Goal: Task Accomplishment & Management: Manage account settings

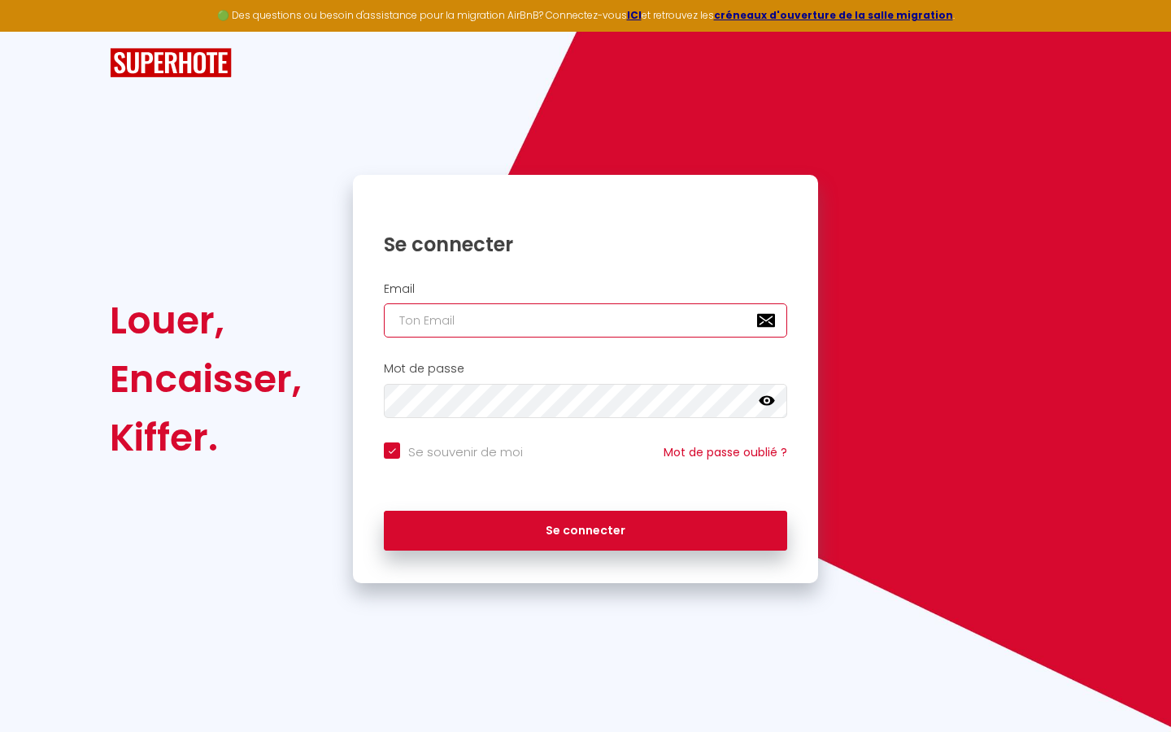
type input "s"
checkbox input "true"
type input "su"
checkbox input "true"
type input "sup"
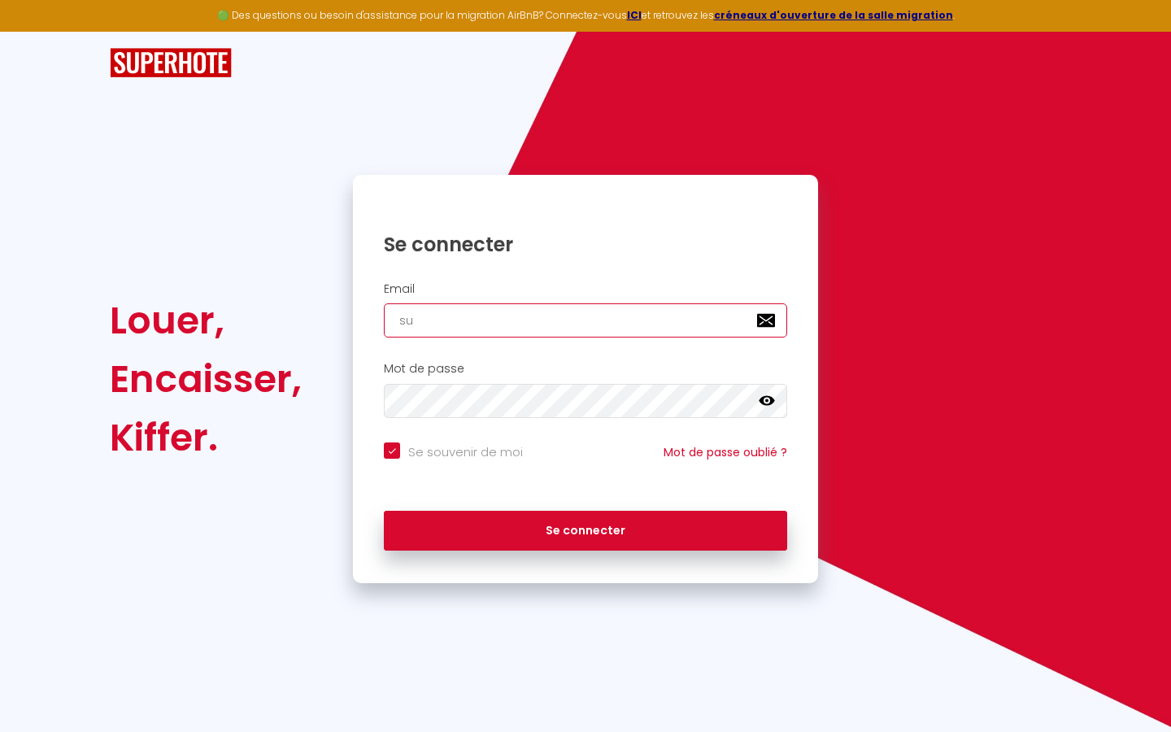
checkbox input "true"
type input "supe"
checkbox input "true"
type input "super"
checkbox input "true"
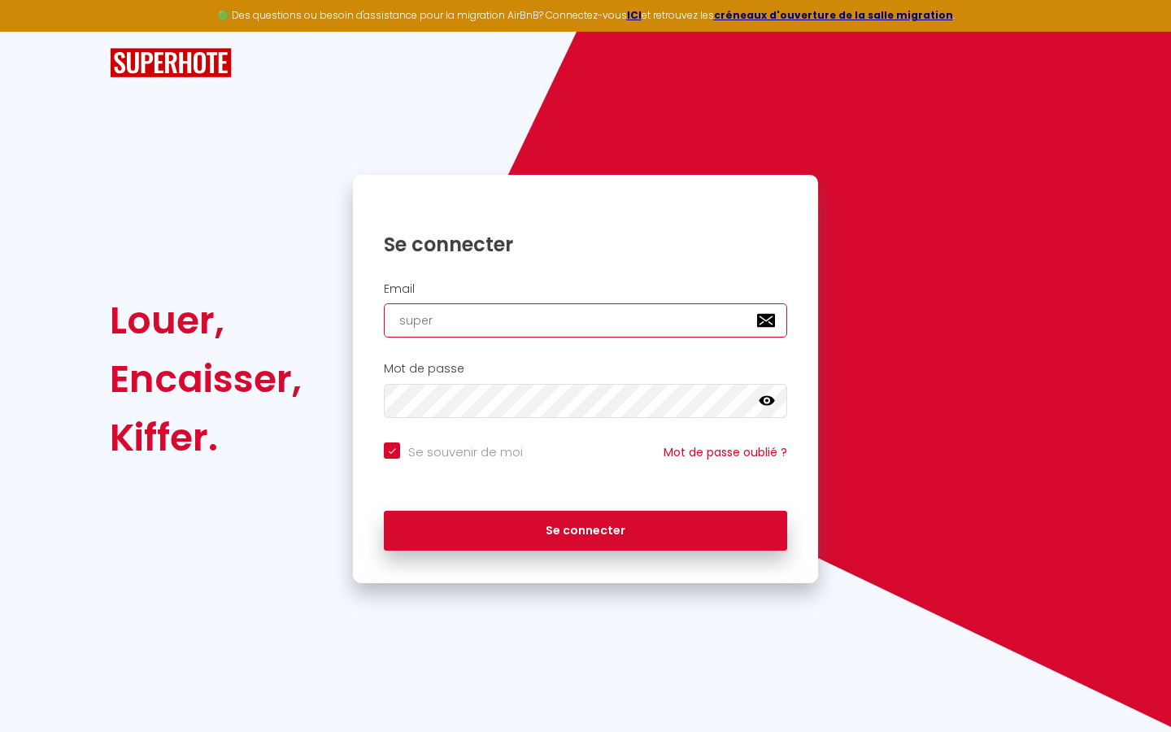
type input "superb"
checkbox input "true"
type input "superbo"
checkbox input "true"
type input "superbor"
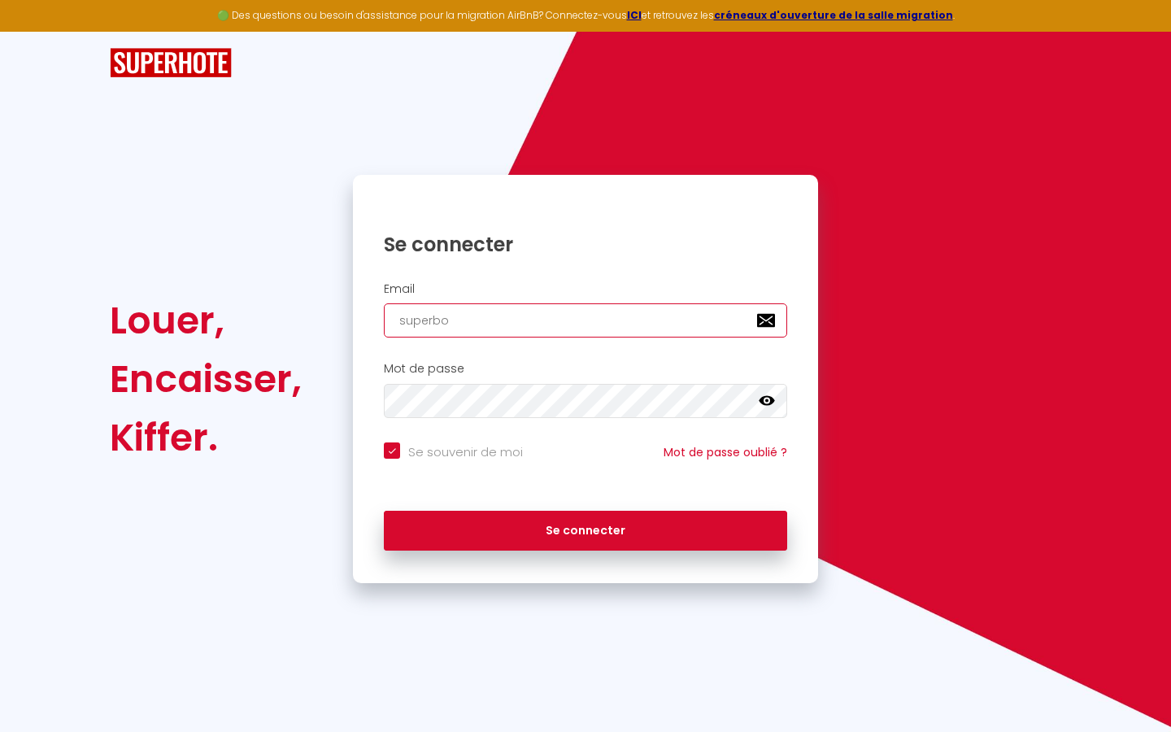
checkbox input "true"
type input "superbord"
checkbox input "true"
type input "superborde"
checkbox input "true"
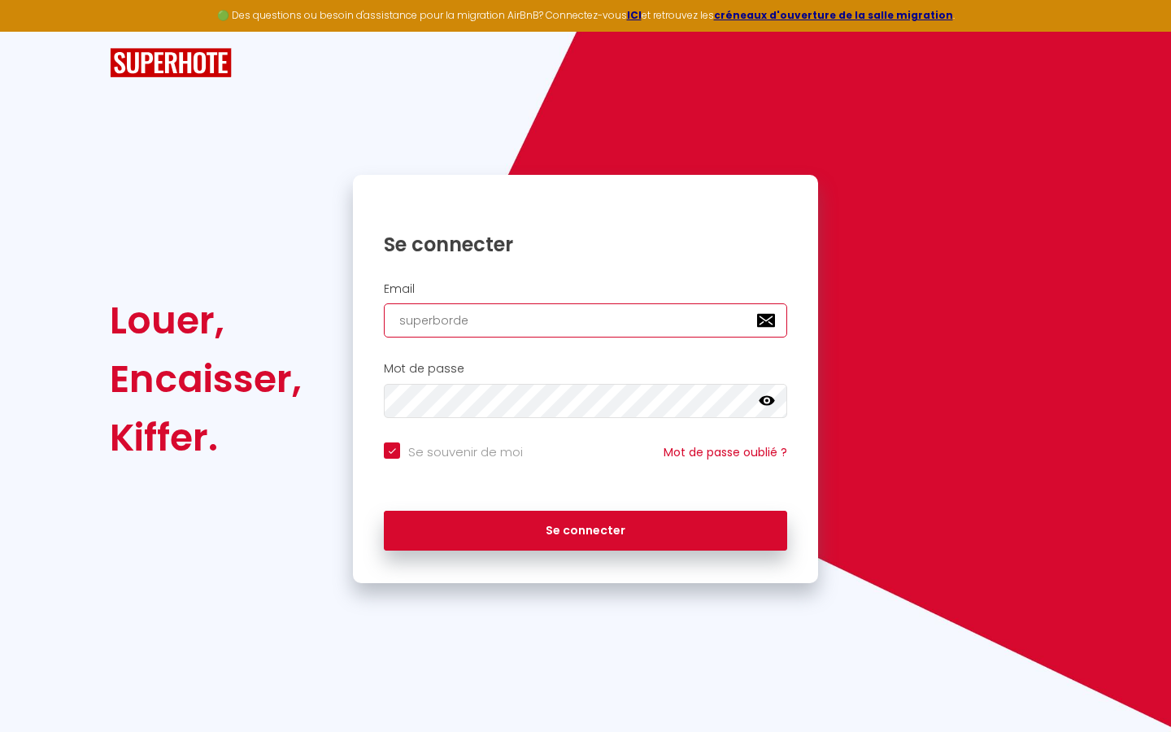
type input "superbordea"
checkbox input "true"
type input "superbordeau"
checkbox input "true"
type input "superbordeaux"
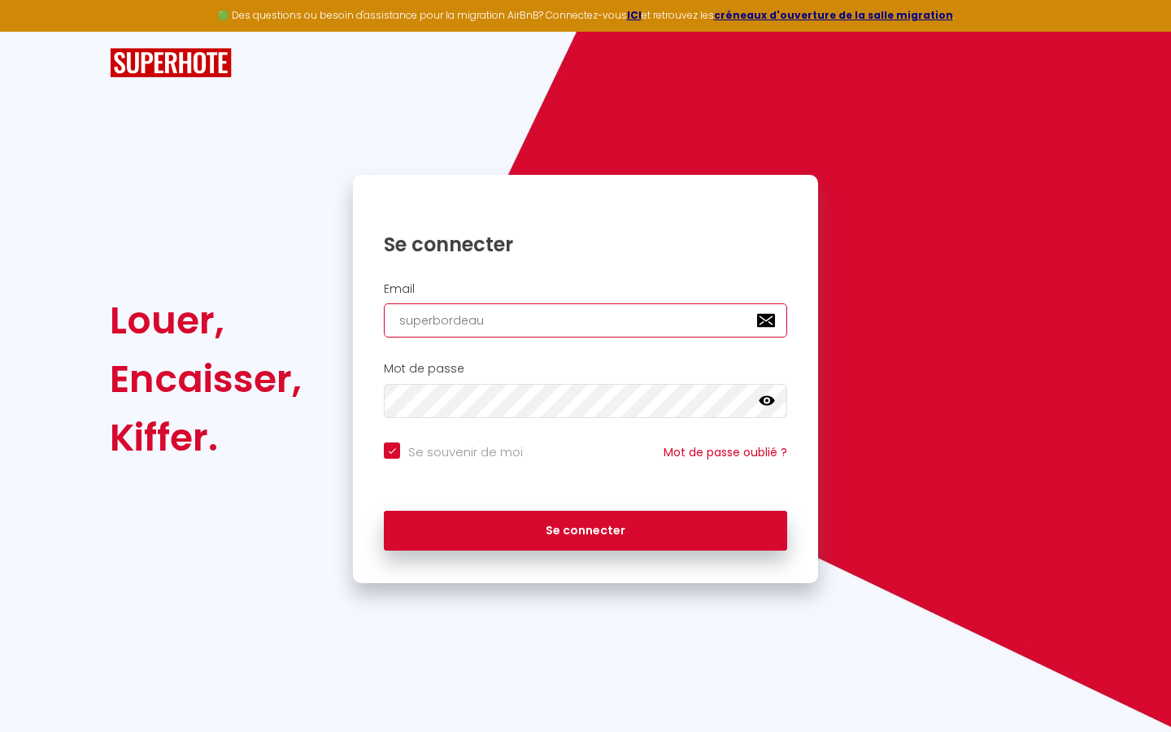
checkbox input "true"
type input "superbordeaux@"
checkbox input "true"
type input "superbordeaux@g"
checkbox input "true"
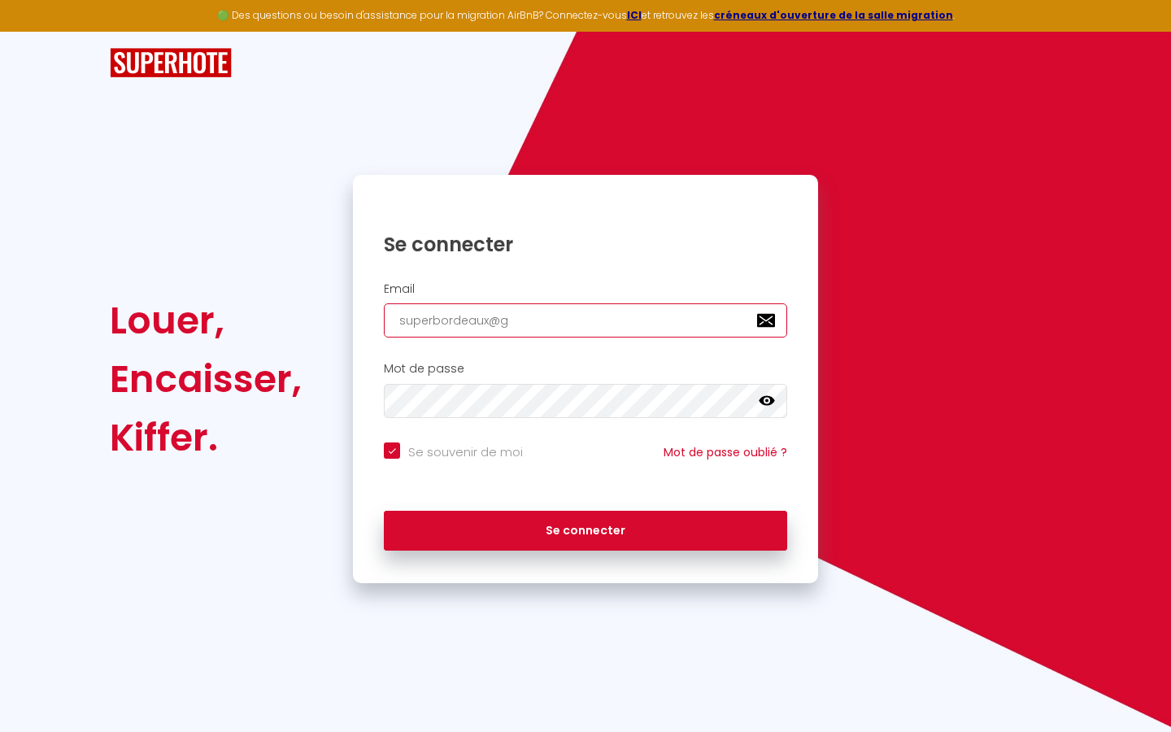
type input "superbordeaux@gm"
checkbox input "true"
type input "superbordeaux@gma"
checkbox input "true"
type input "superbordeaux@gmai"
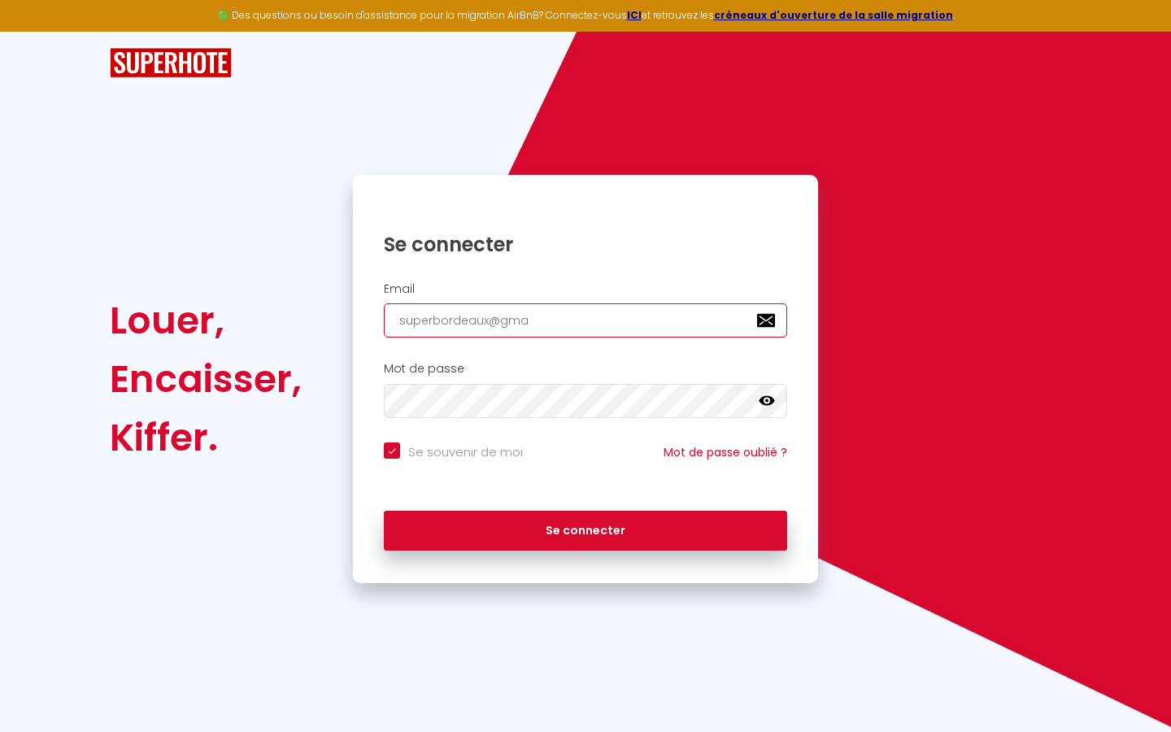
checkbox input "true"
type input "[EMAIL_ADDRESS]"
checkbox input "true"
type input "[EMAIL_ADDRESS]."
checkbox input "true"
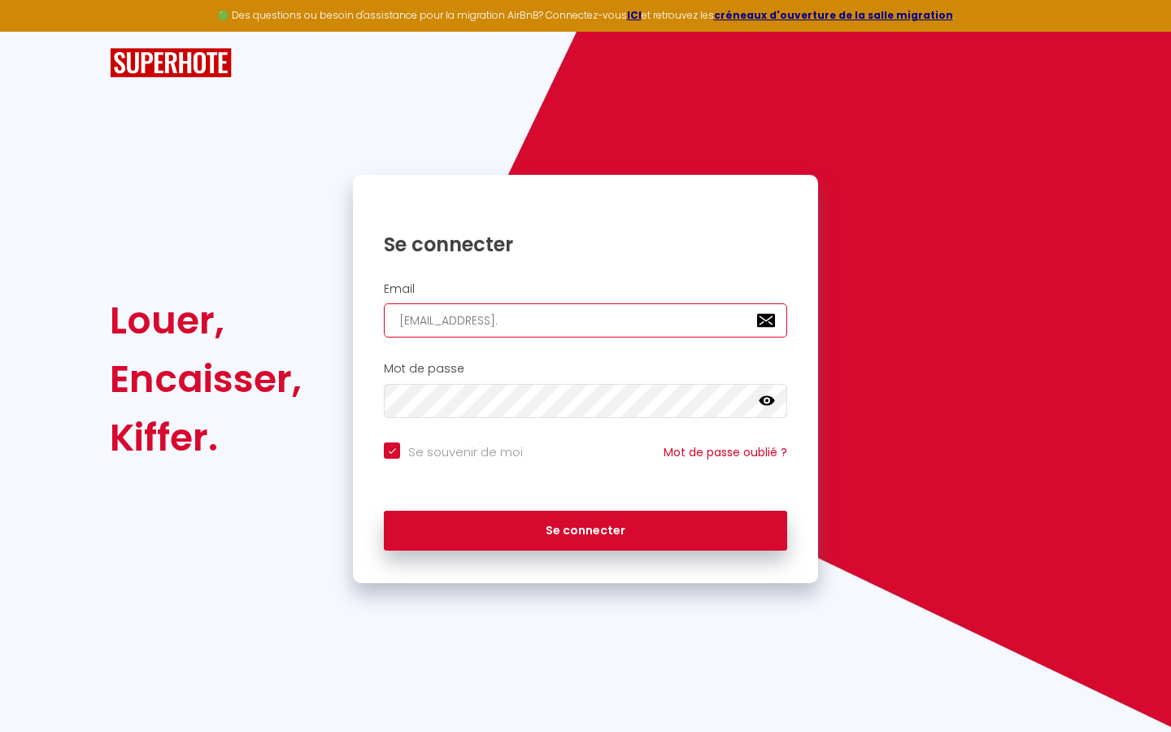
type input "superbordeaux@gmail.c"
checkbox input "true"
type input "[EMAIL_ADDRESS][DOMAIN_NAME]"
checkbox input "true"
type input "[EMAIL_ADDRESS][DOMAIN_NAME]"
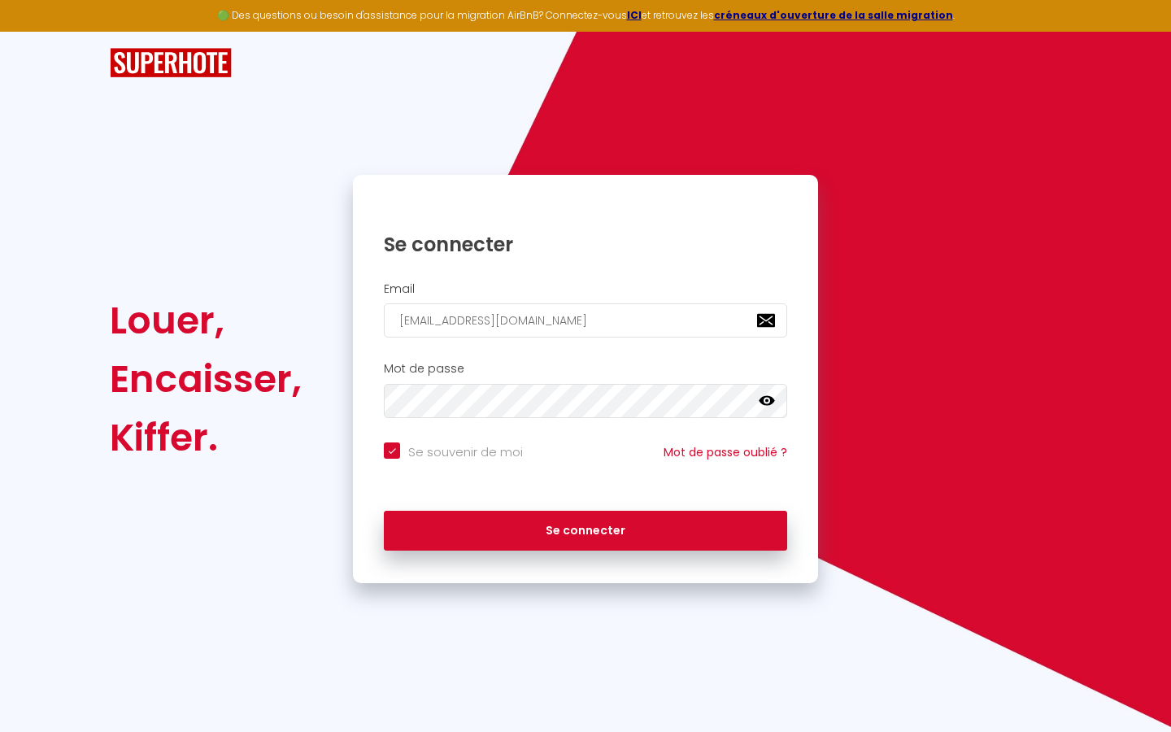
checkbox input "true"
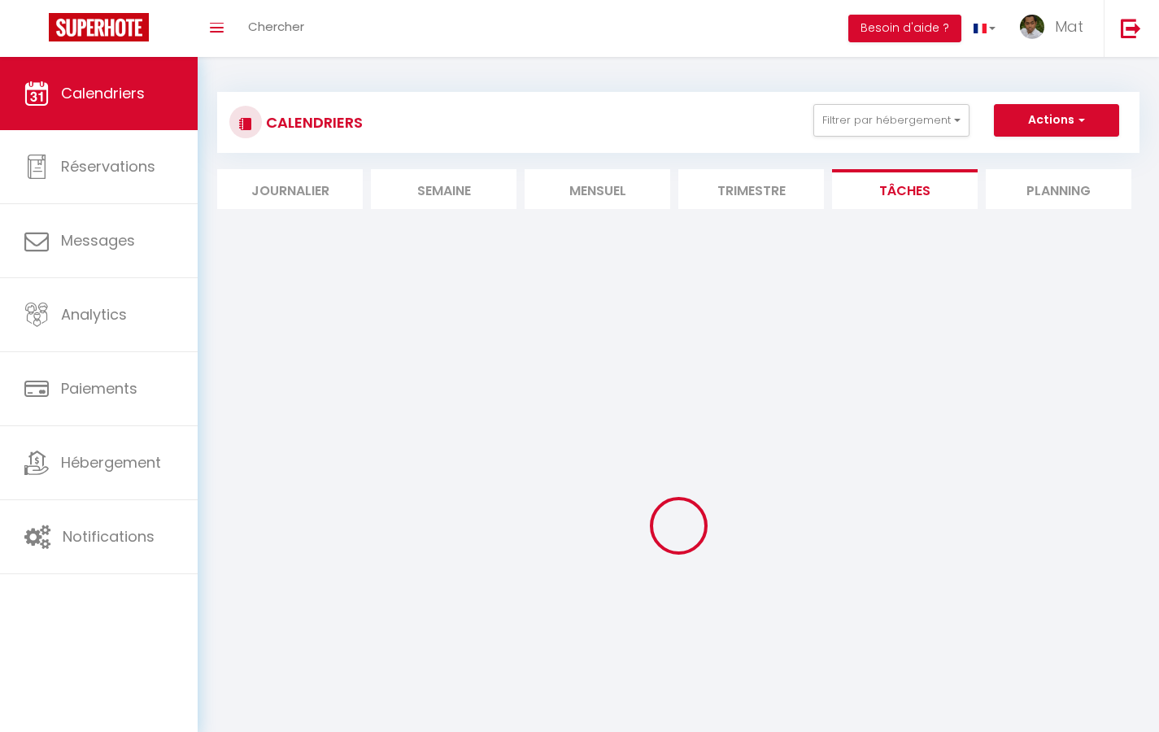
select select
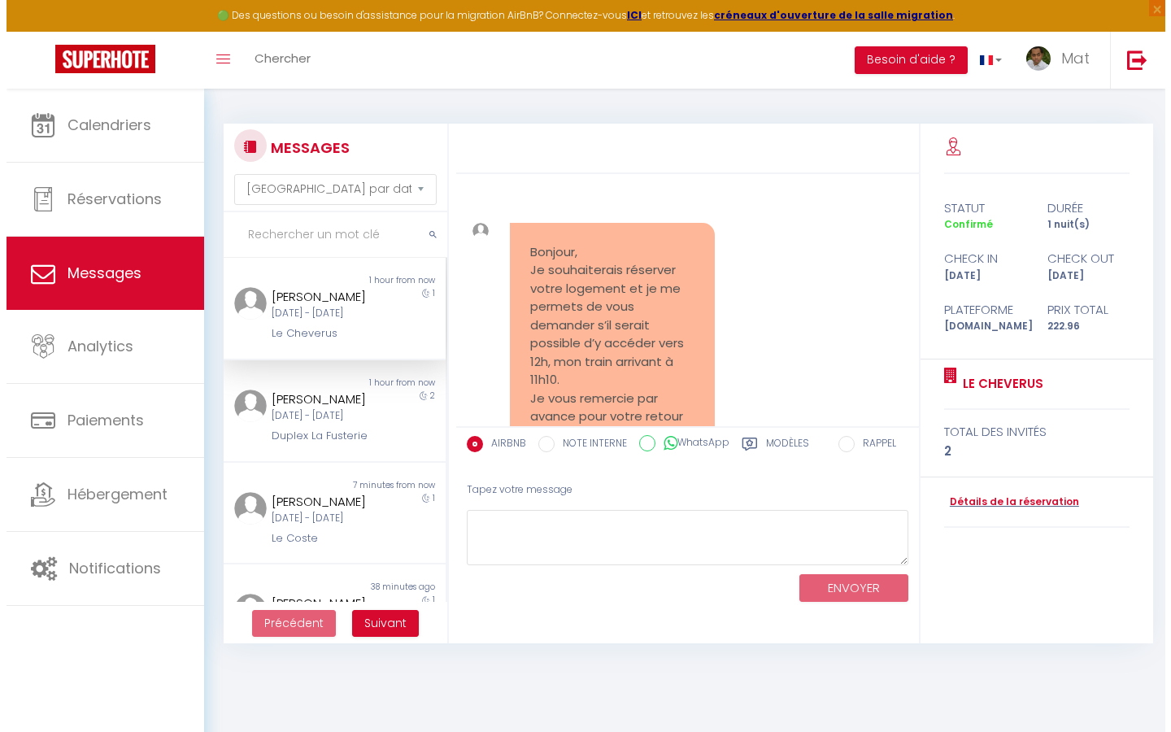
scroll to position [6394, 0]
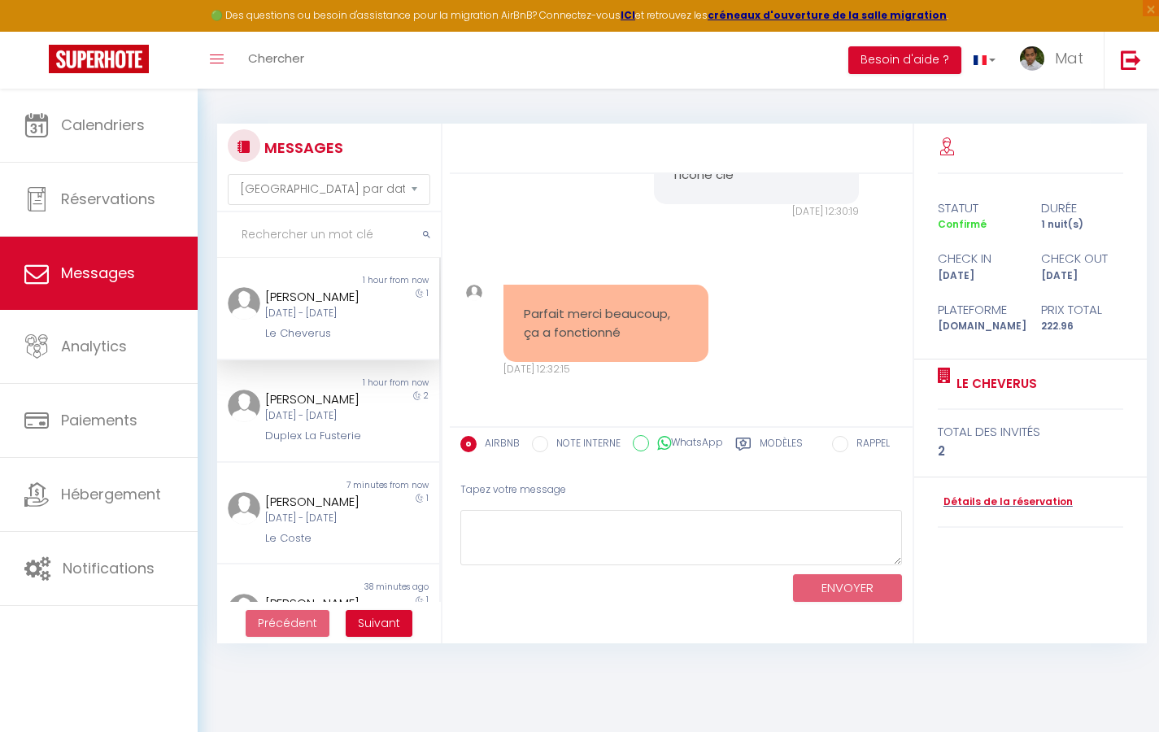
select select "2025"
select select "9"
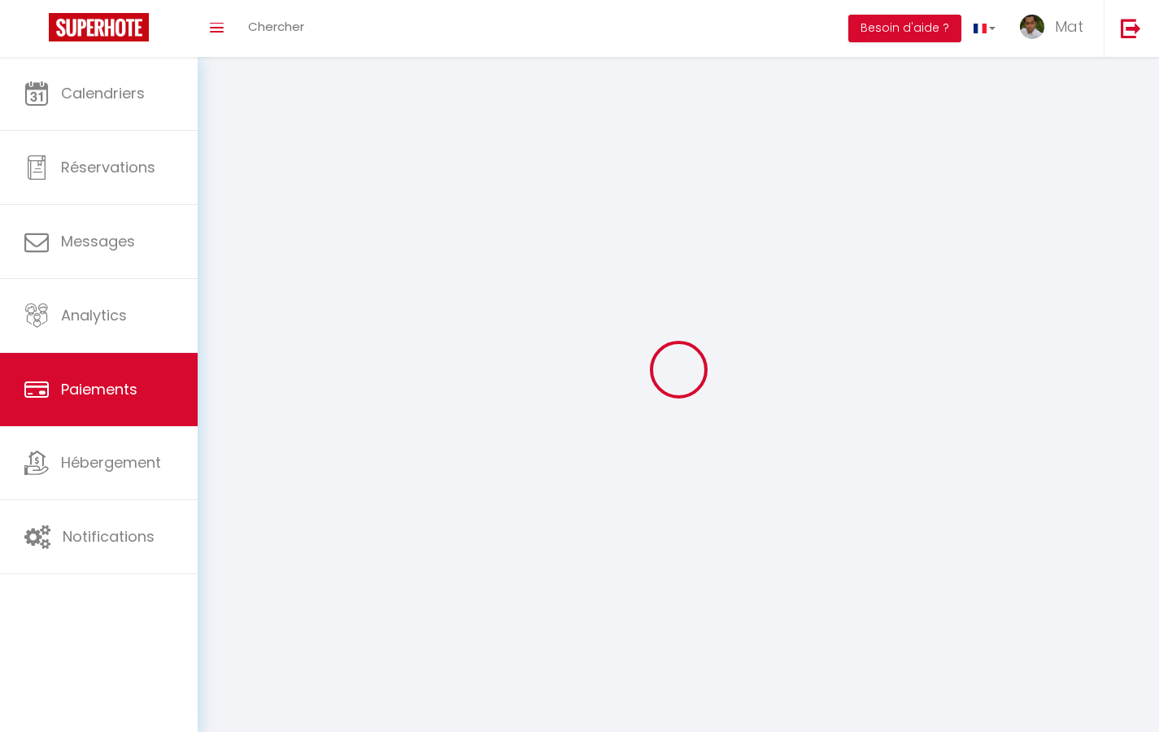
select select "2"
select select "0"
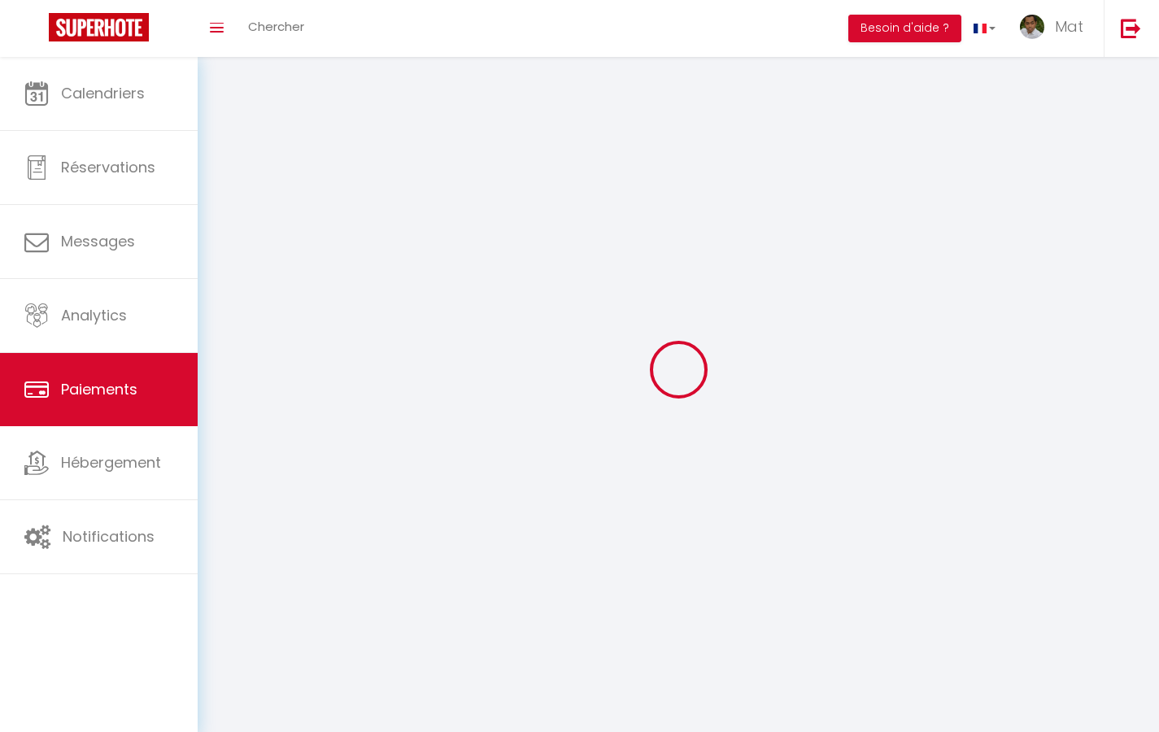
select select "0"
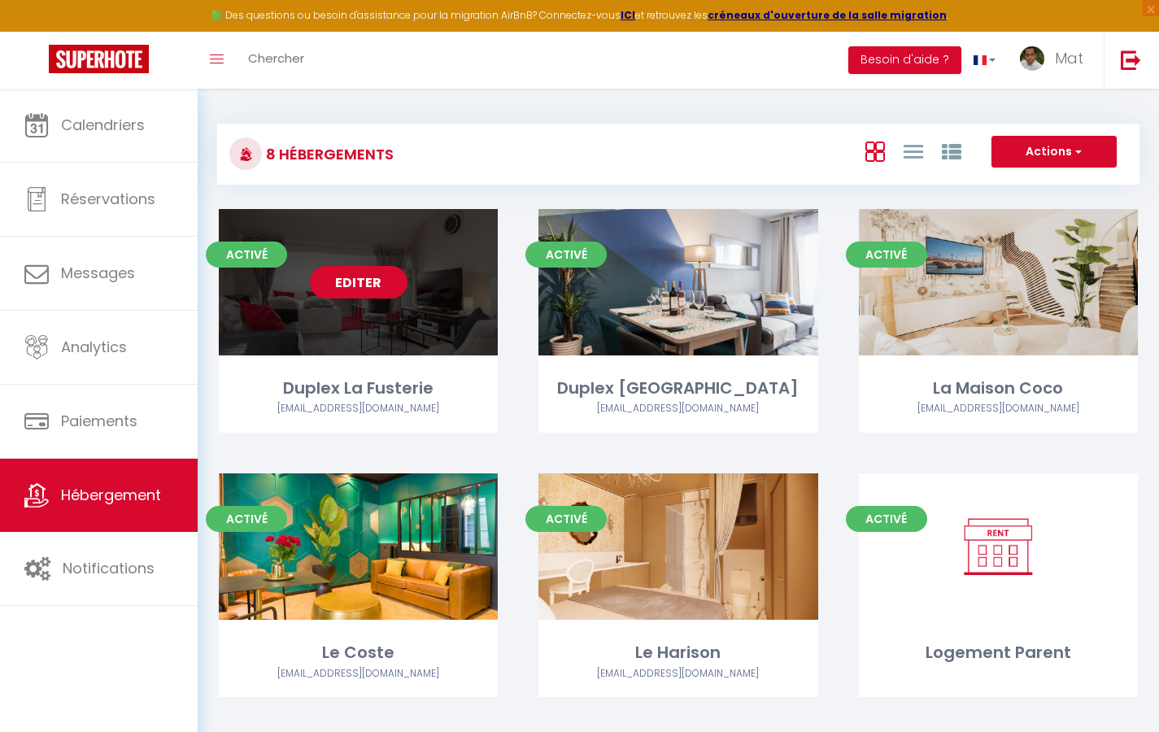
select select "3"
select select "2"
select select "1"
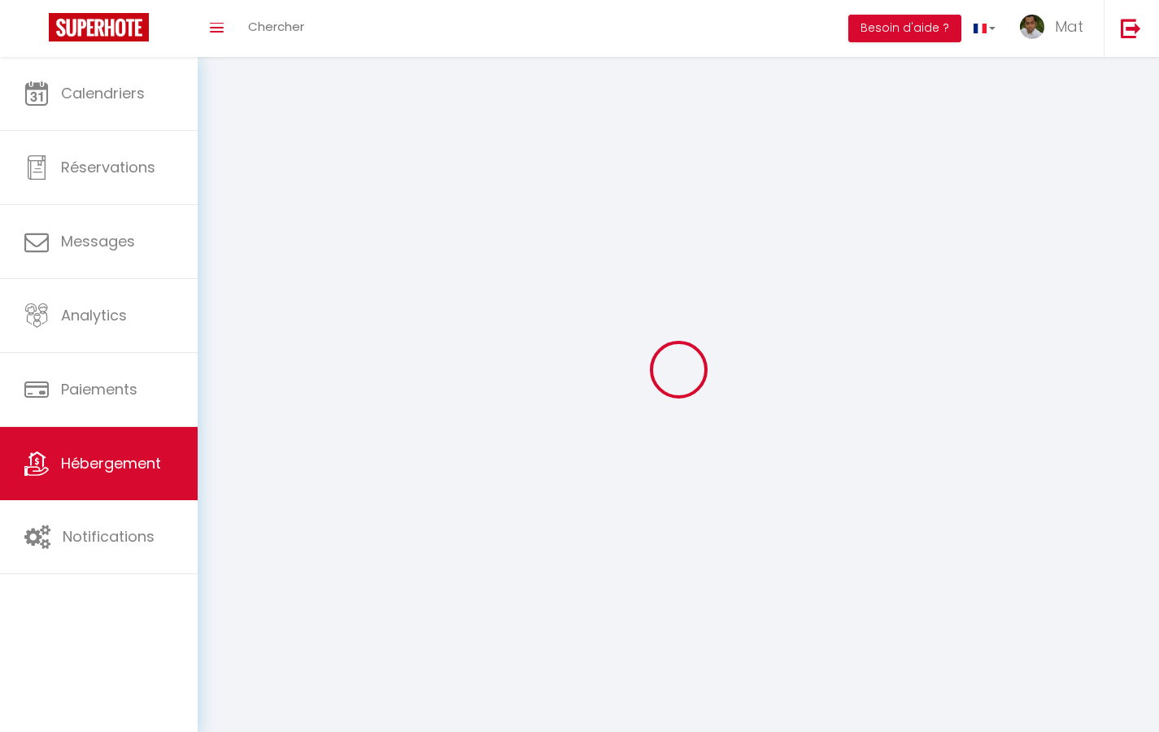
select select
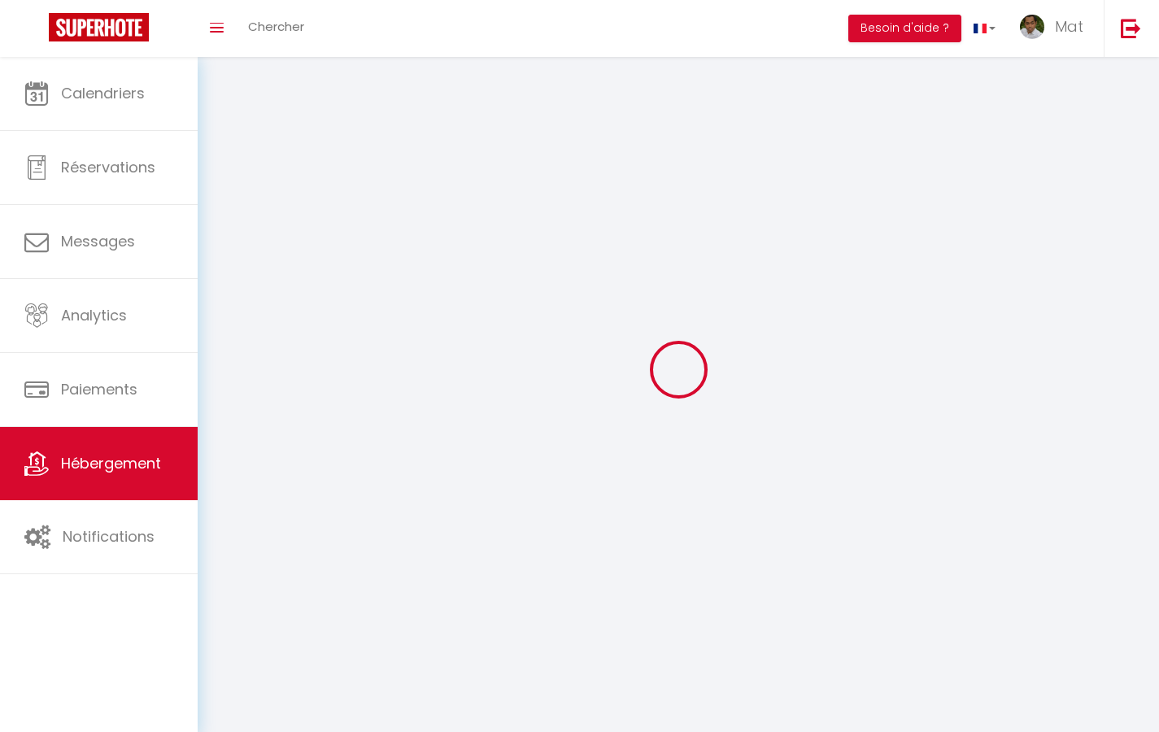
checkbox input "false"
select select
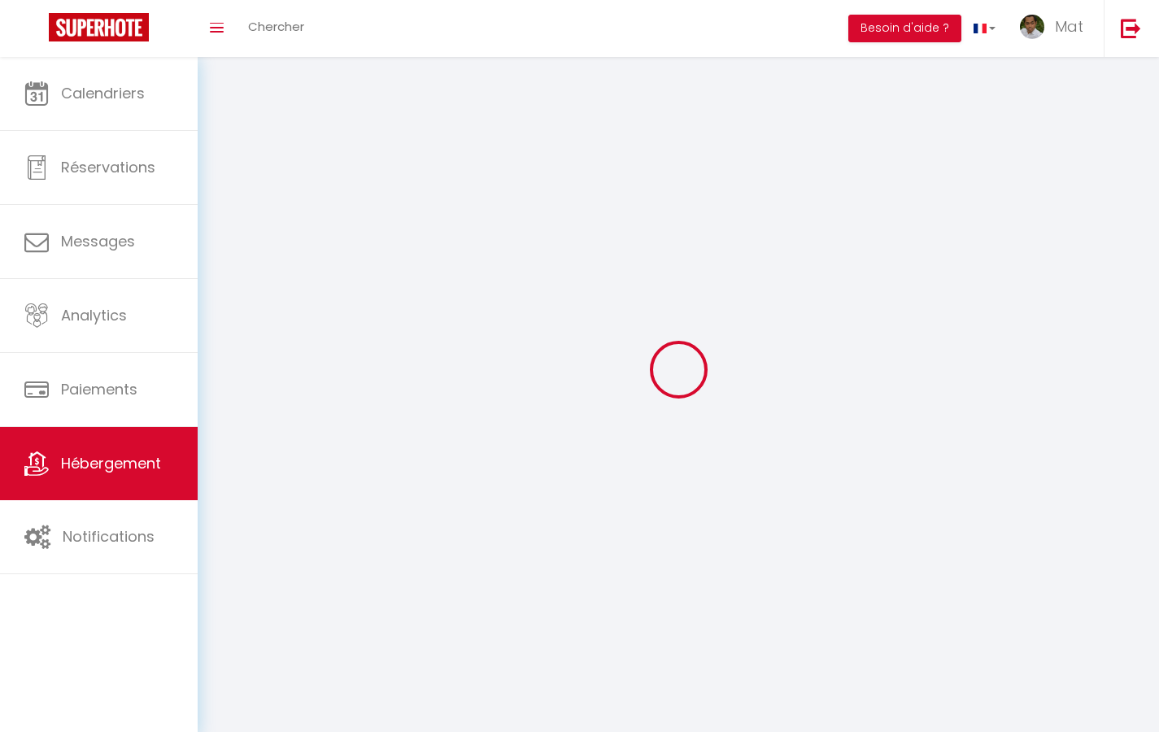
select select
select select "1"
select select
select select "28"
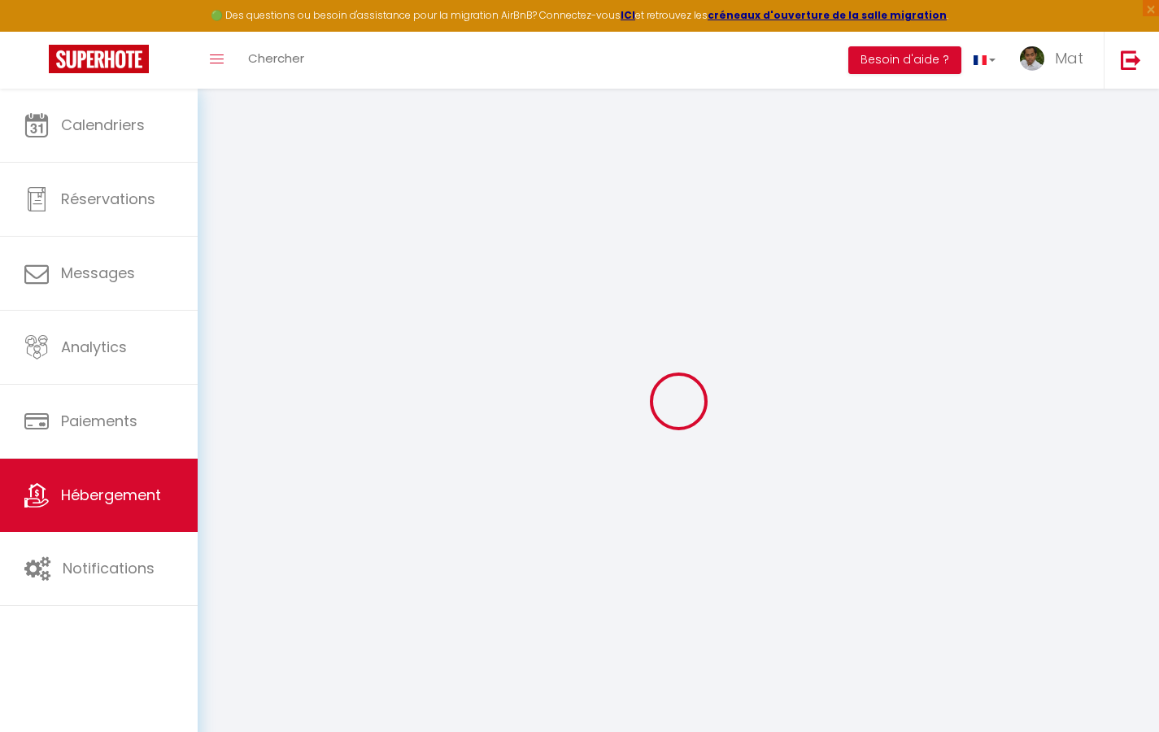
select select
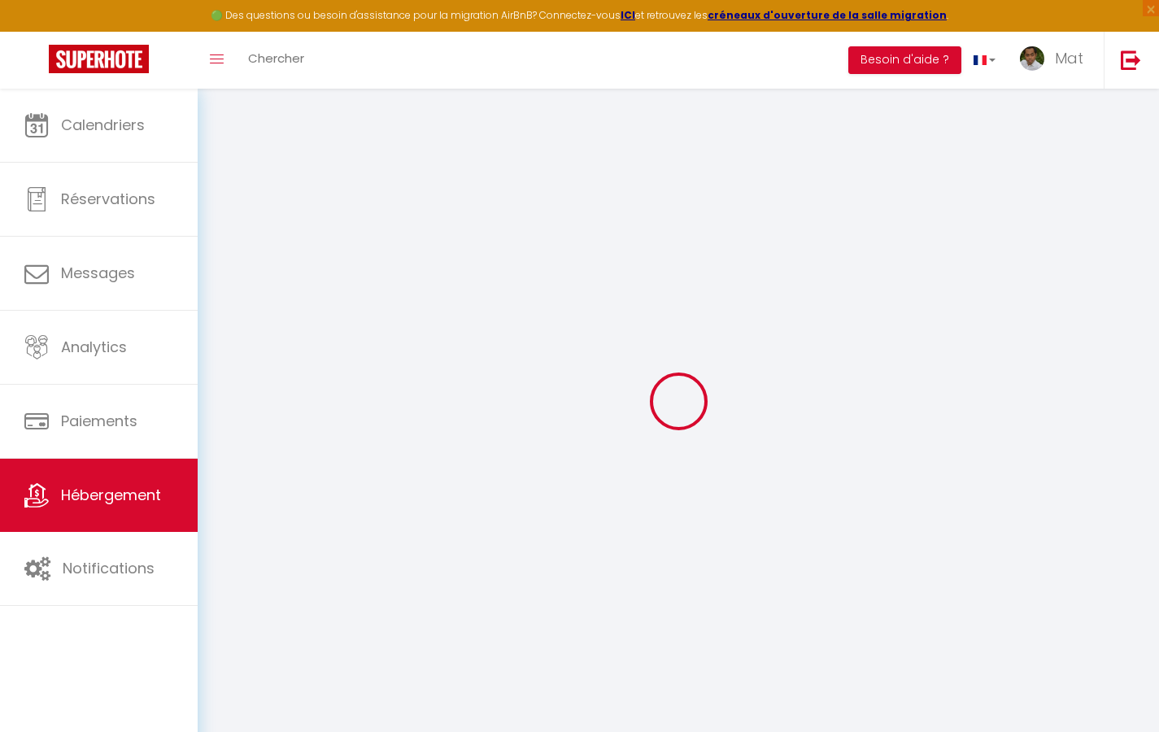
select select
checkbox input "false"
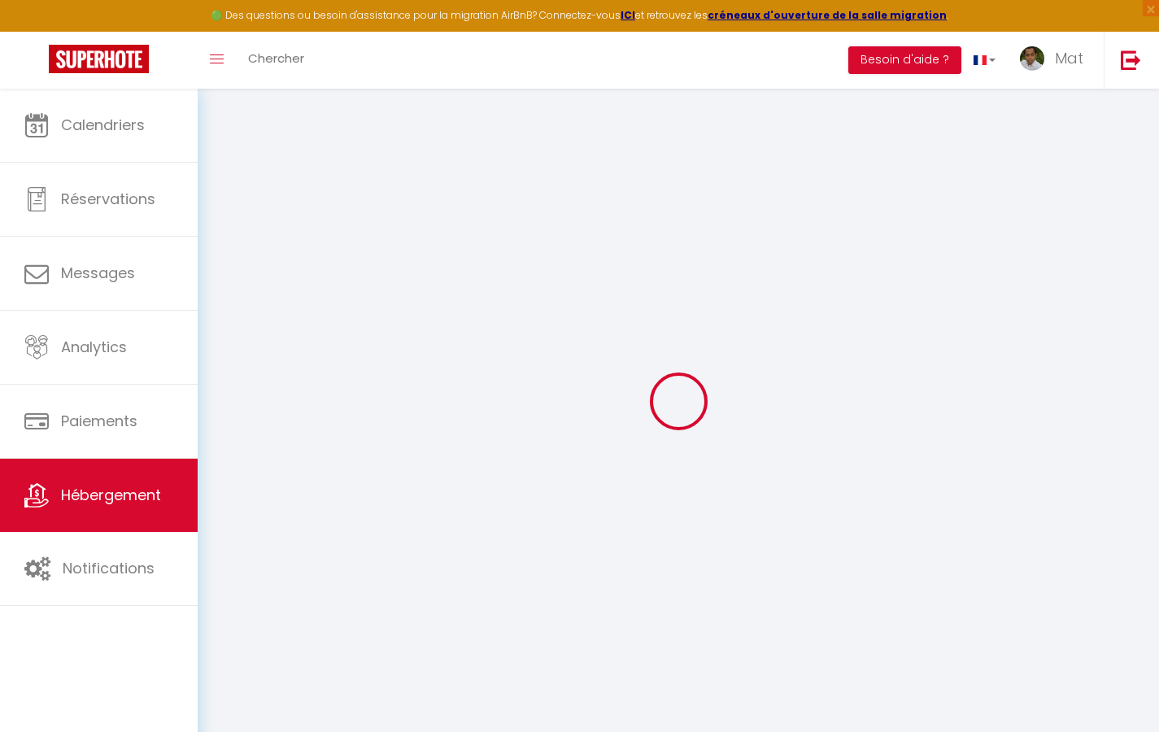
select select
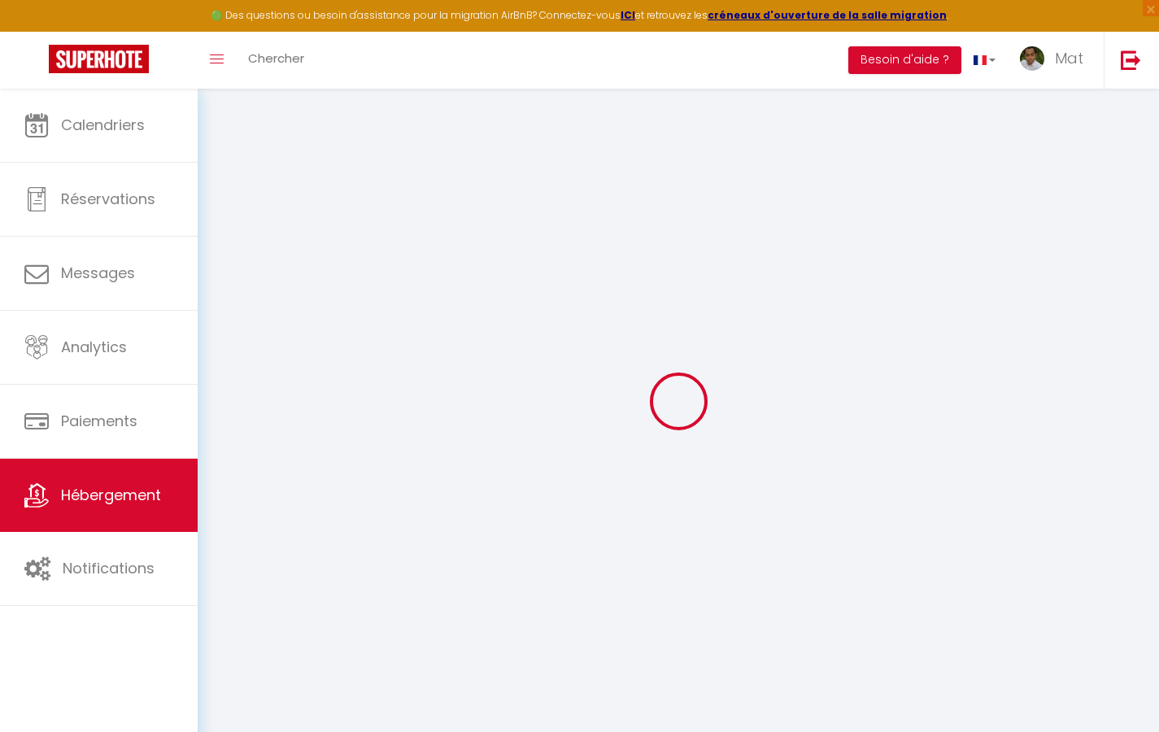
select select
checkbox input "false"
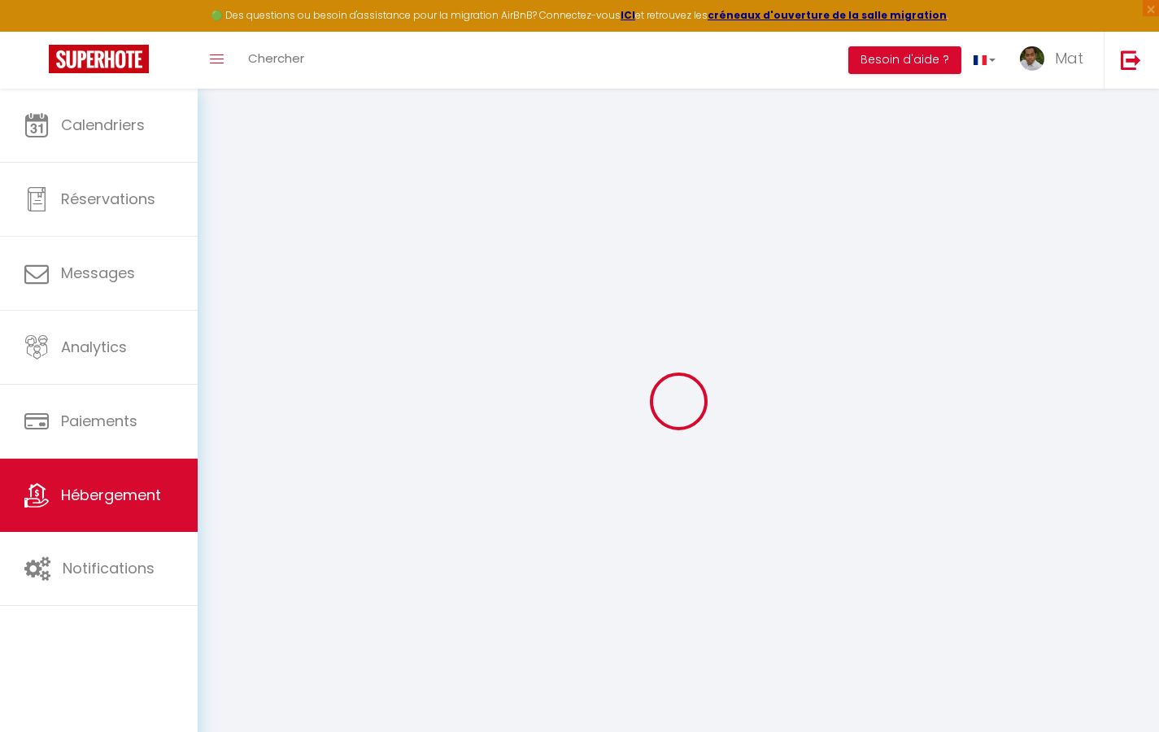
checkbox input "false"
select select
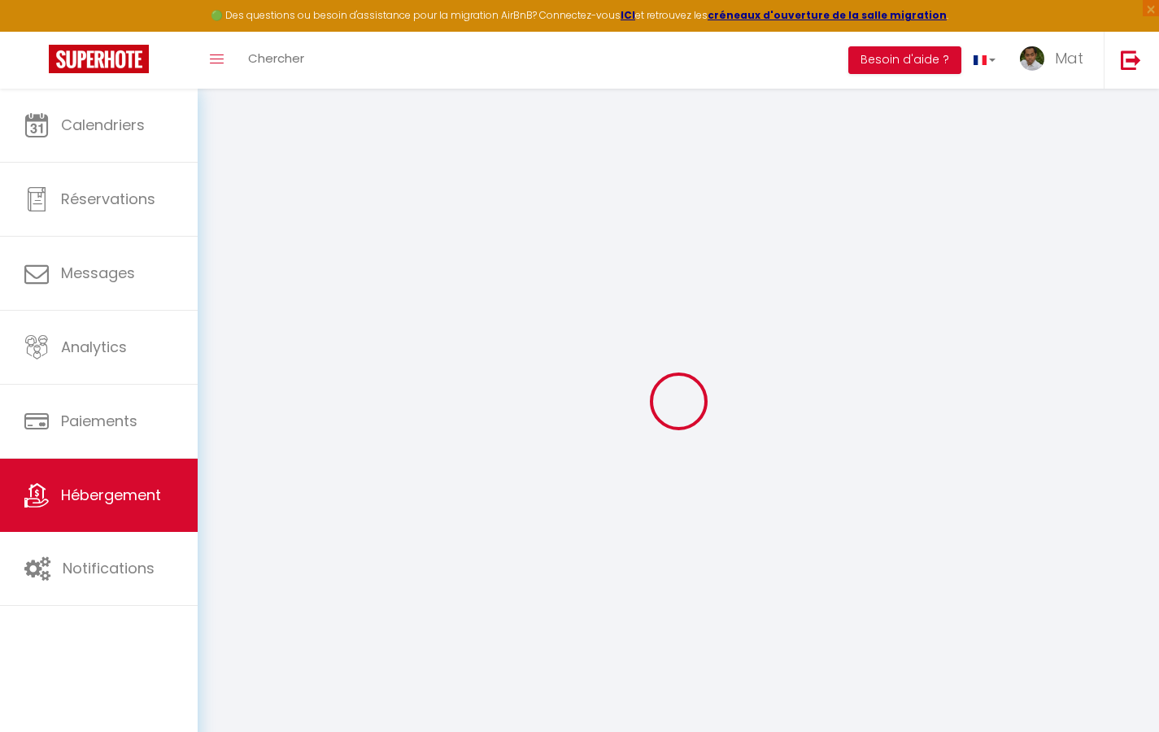
select select
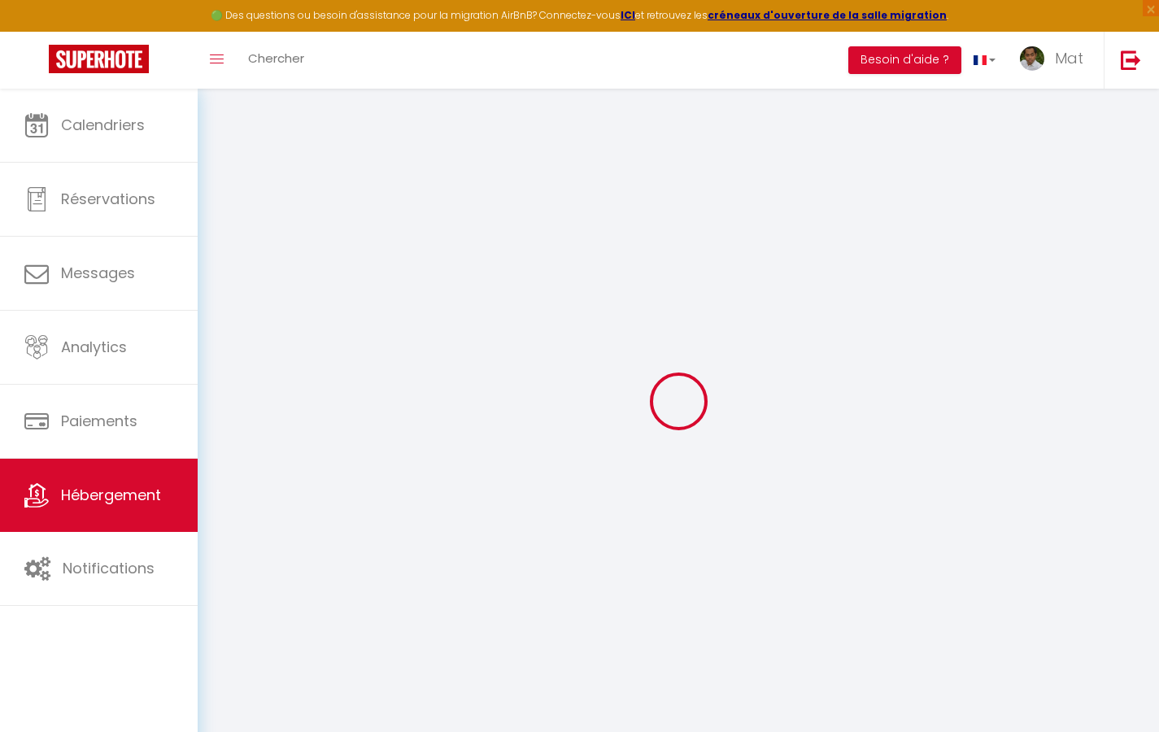
checkbox input "false"
select select
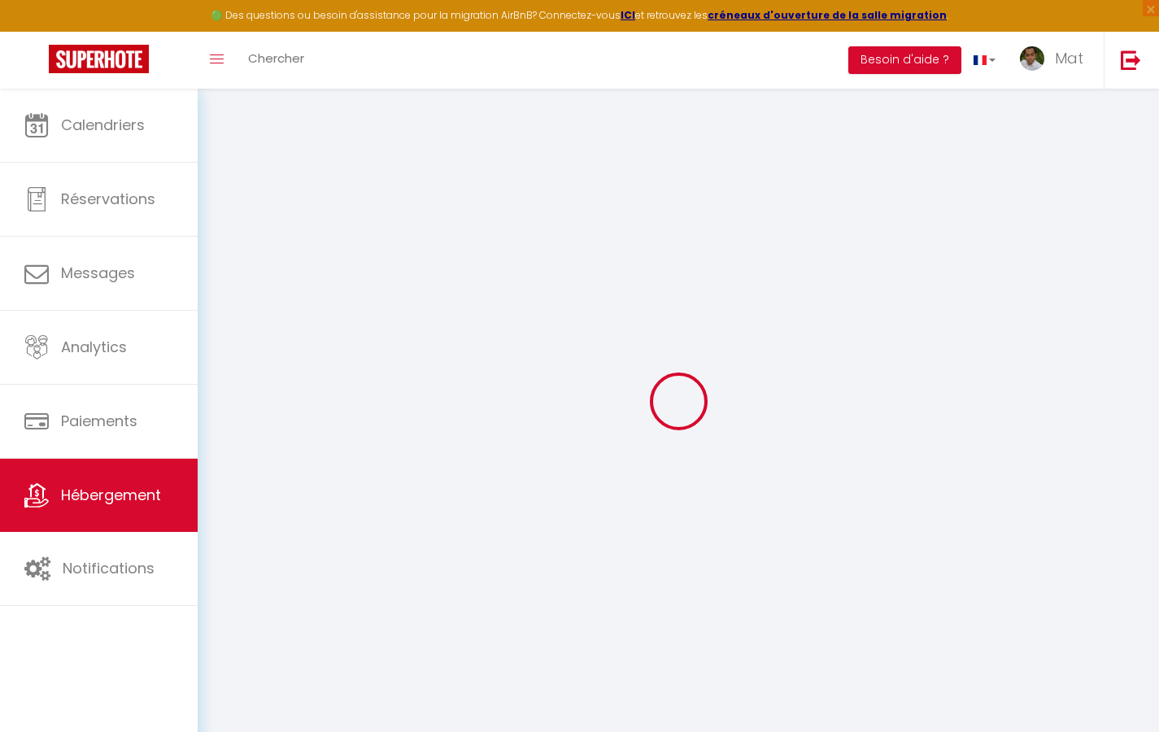
select select
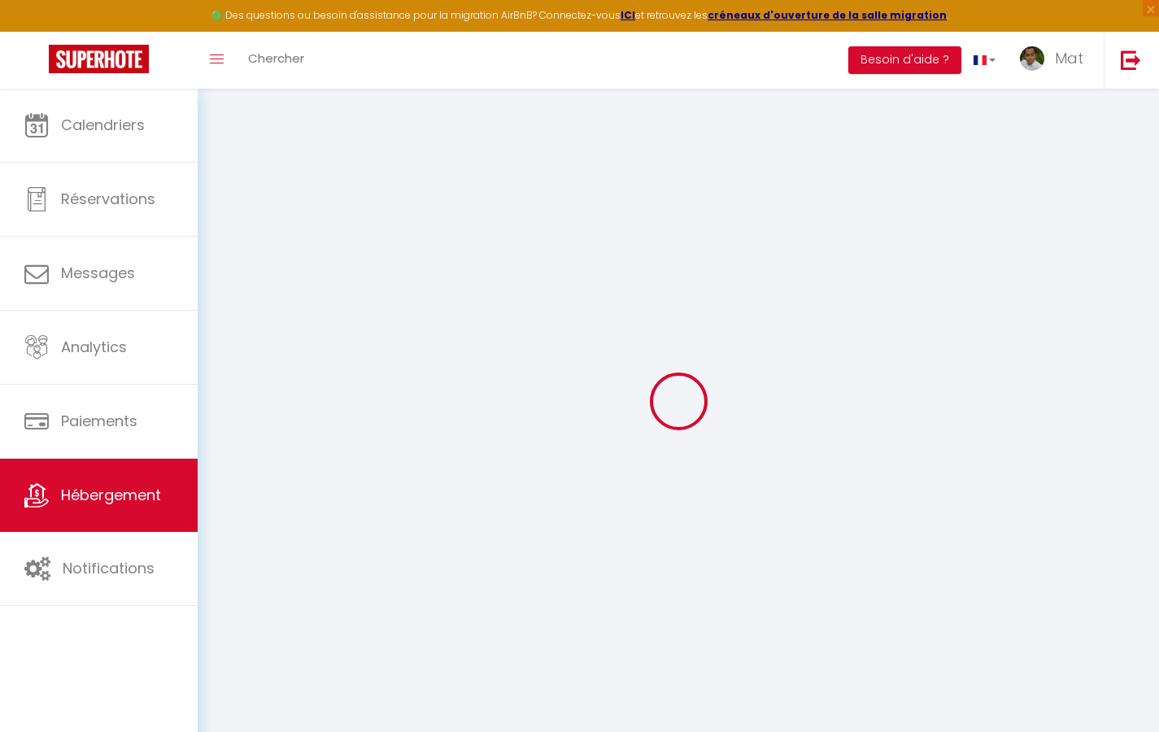
select select
checkbox input "false"
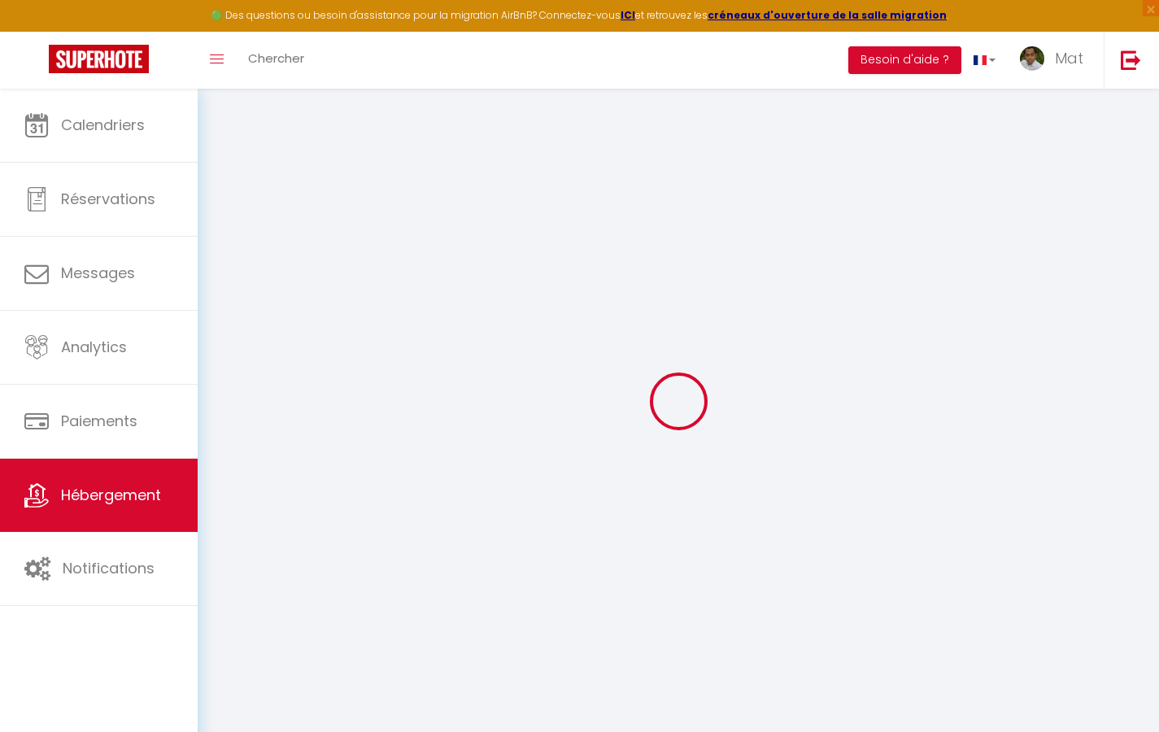
checkbox input "false"
select select
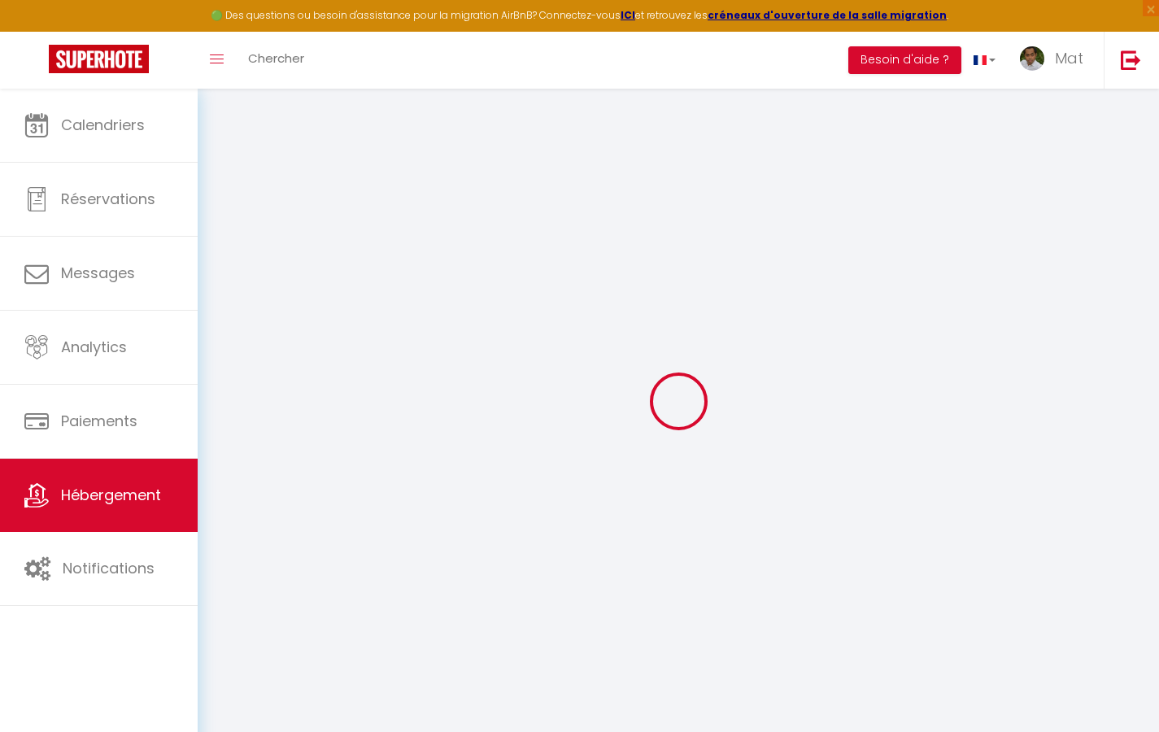
select select
checkbox input "false"
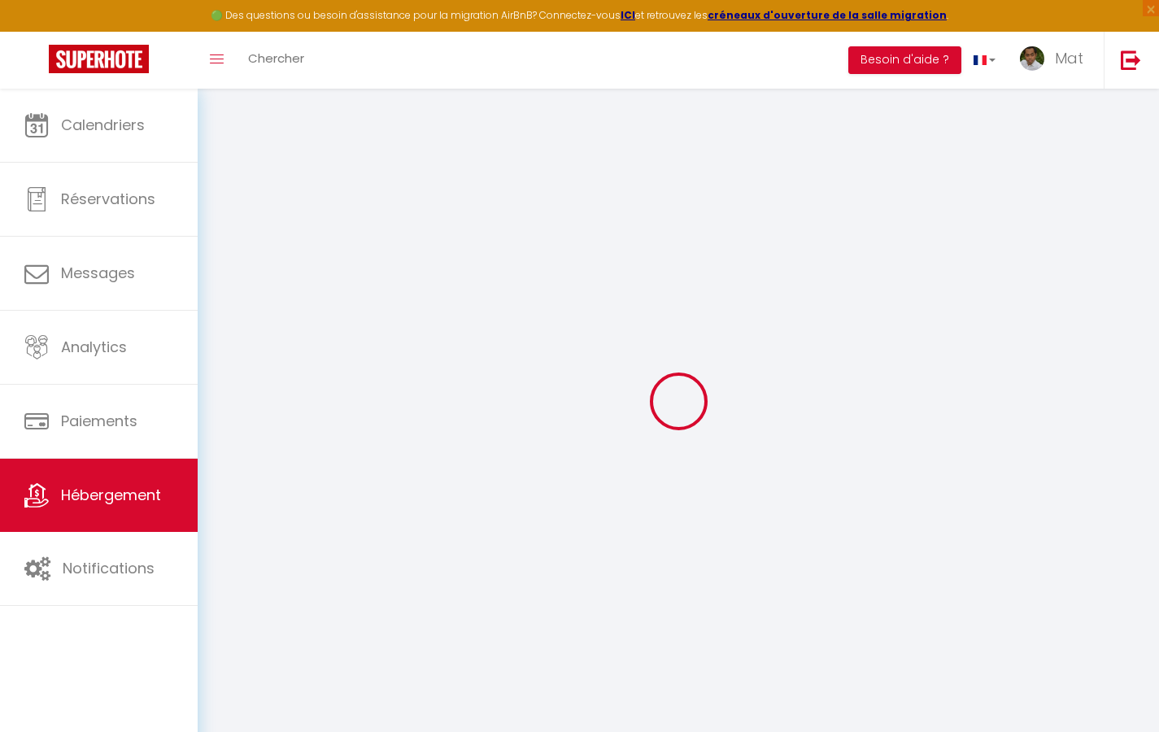
checkbox input "false"
select select
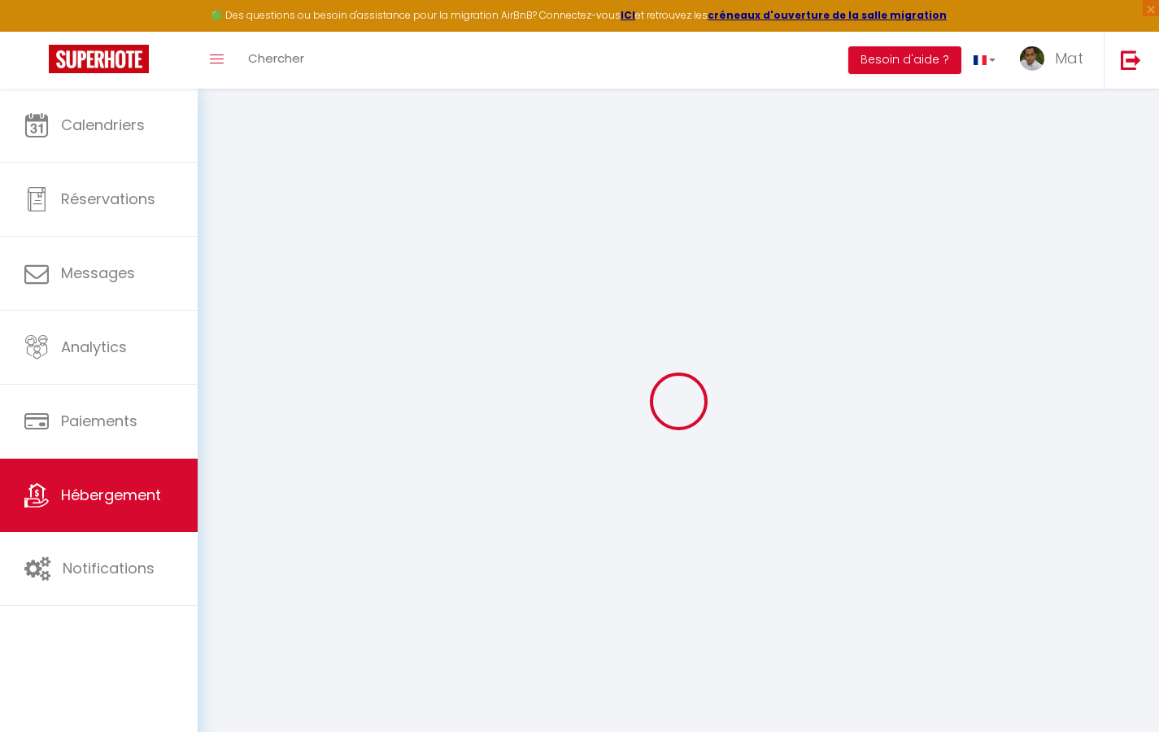
type input "Duplex La Fusterie"
type input "IMMO"
type input "MRA"
type input "[STREET_ADDRESS]"
type input "33800"
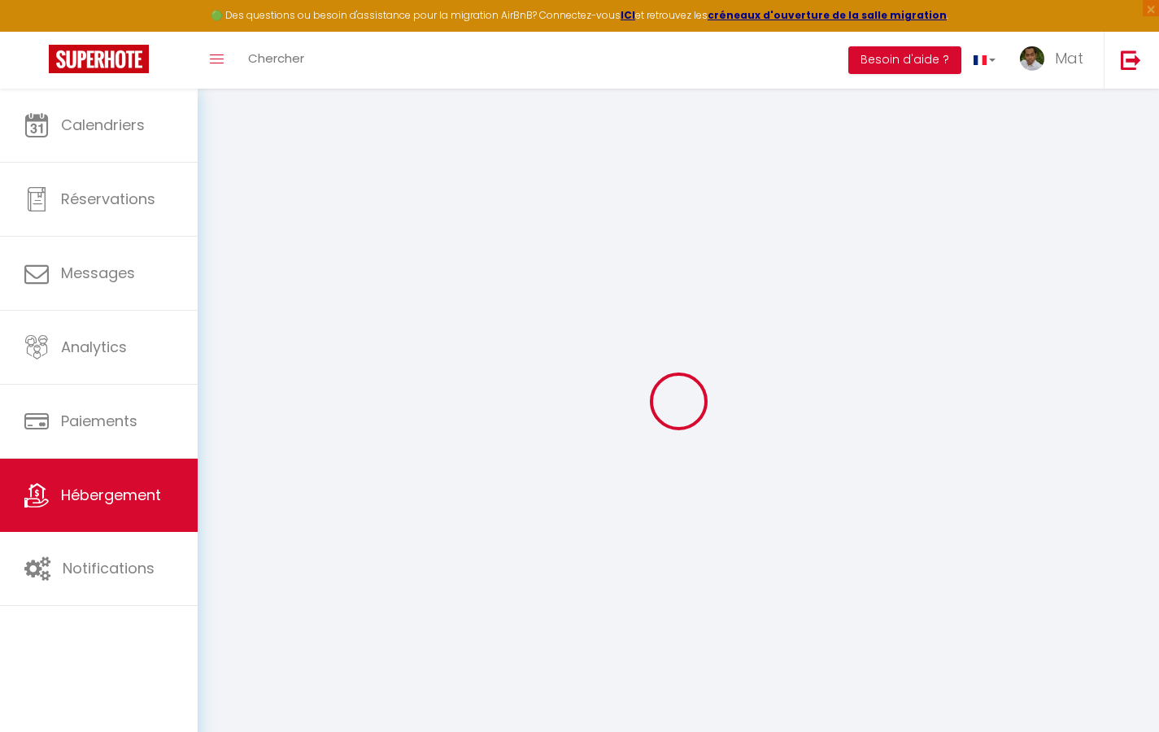
type input "[GEOGRAPHIC_DATA]"
select select "6"
type input "35"
type input "20"
type input "30"
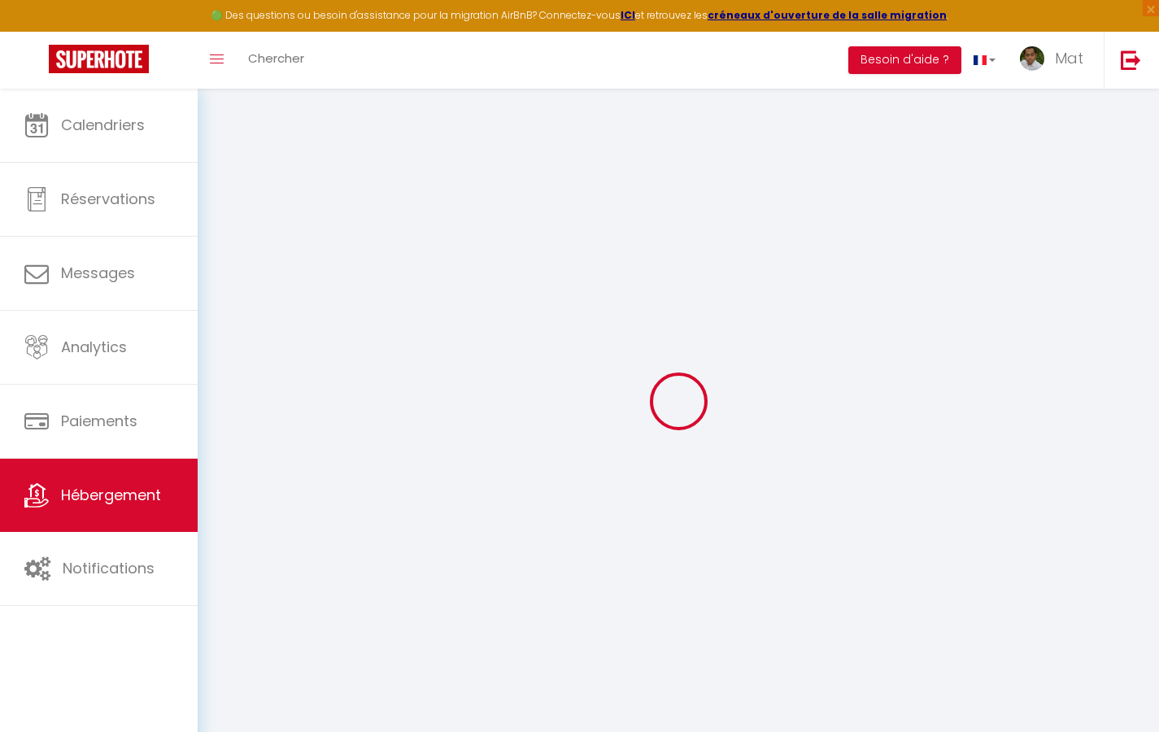
type input "1.65"
type input "200"
select select
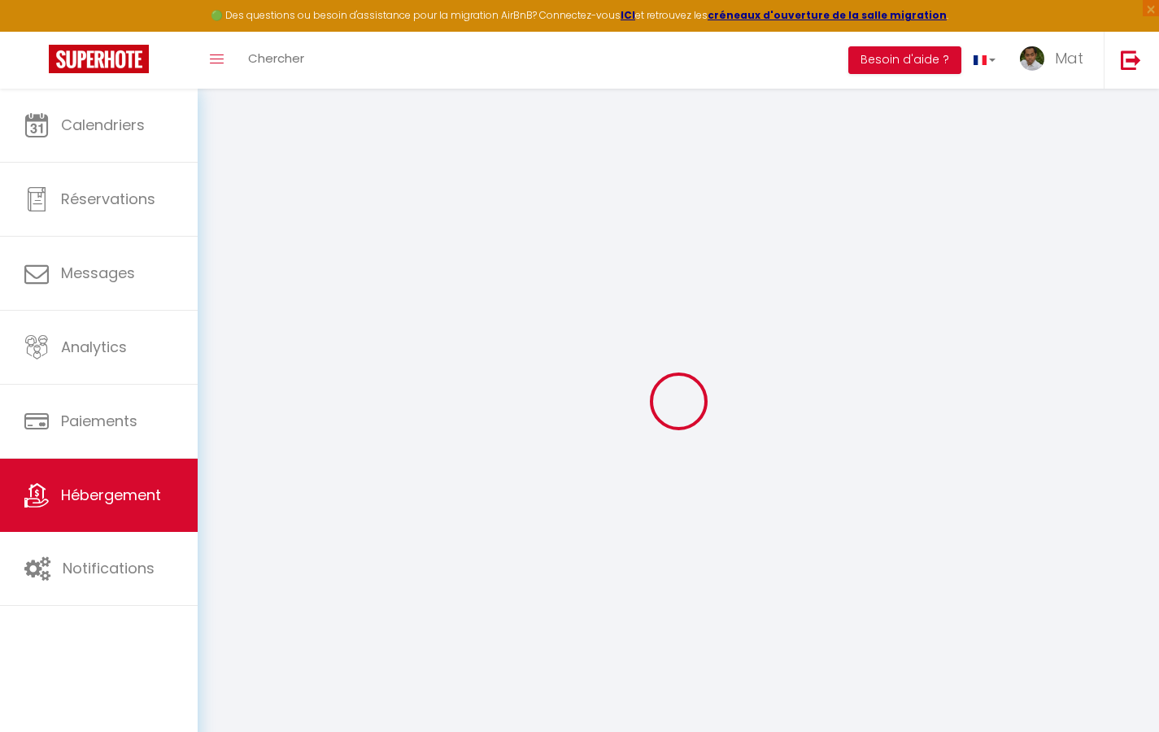
select select
type input "[STREET_ADDRESS]"
type input "33800"
type input "[GEOGRAPHIC_DATA]"
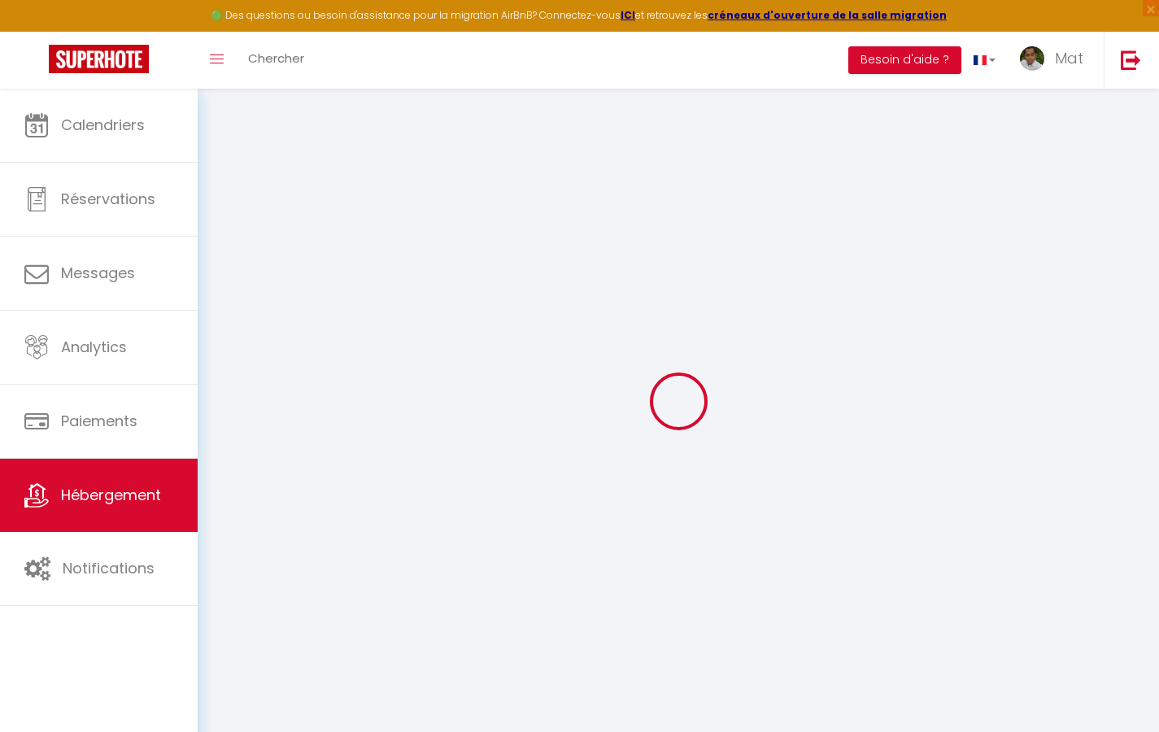
type input "[EMAIL_ADDRESS][DOMAIN_NAME]"
select select "742"
checkbox input "true"
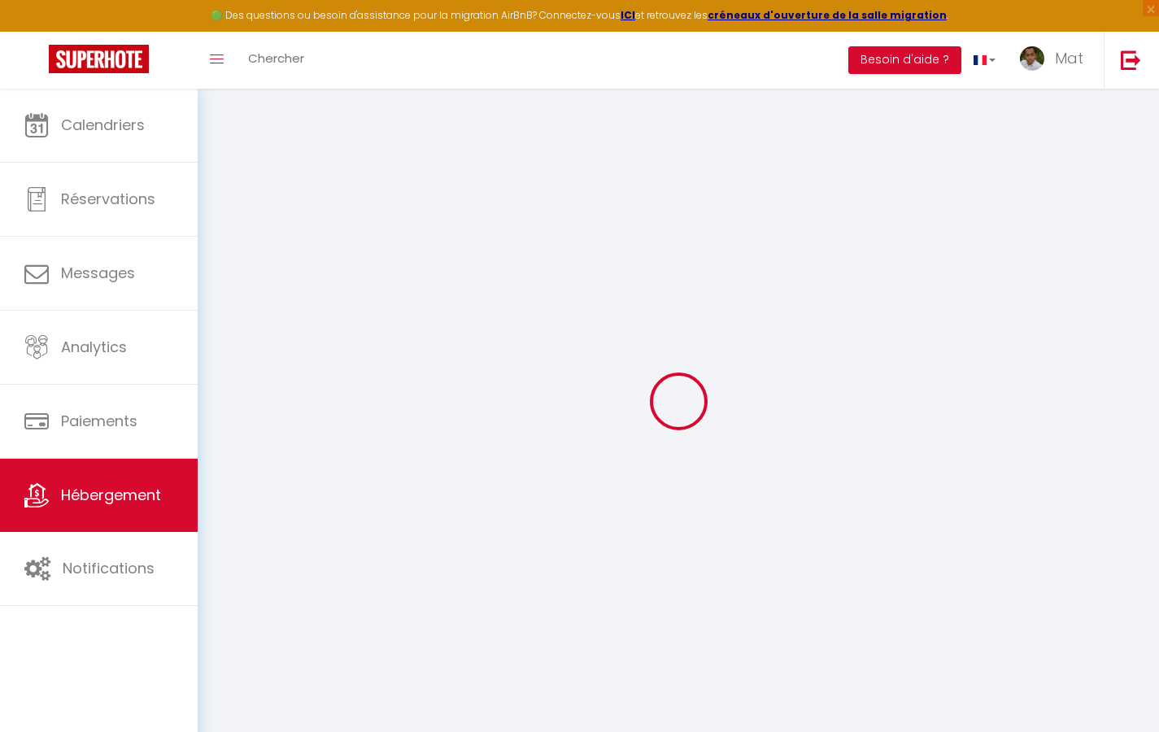
checkbox input "false"
type input "10"
type input "50"
type input "0"
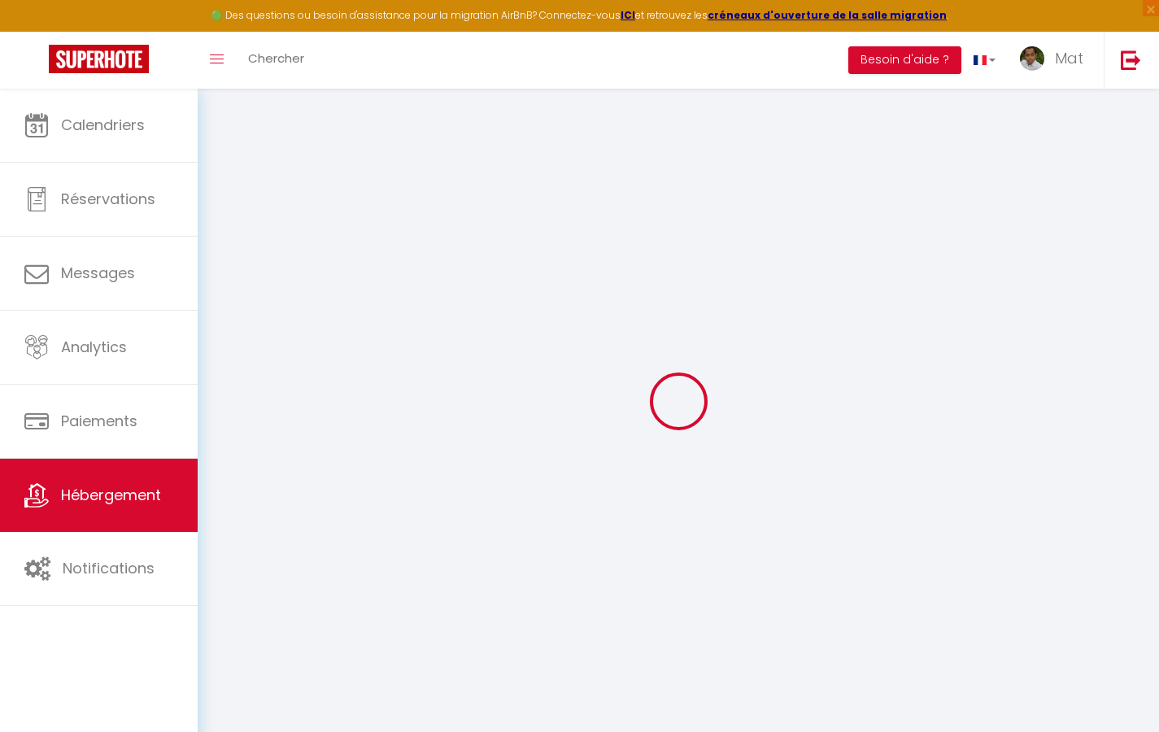
type input "0"
select select "2365"
select select
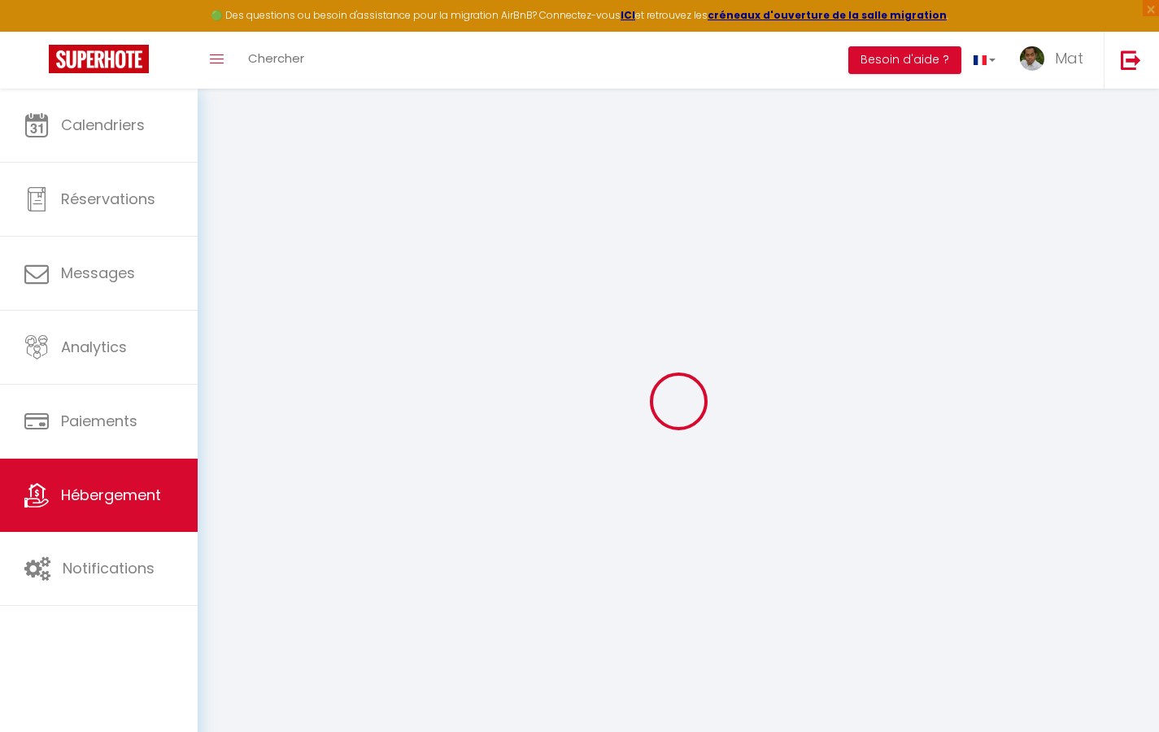
select select
checkbox input "true"
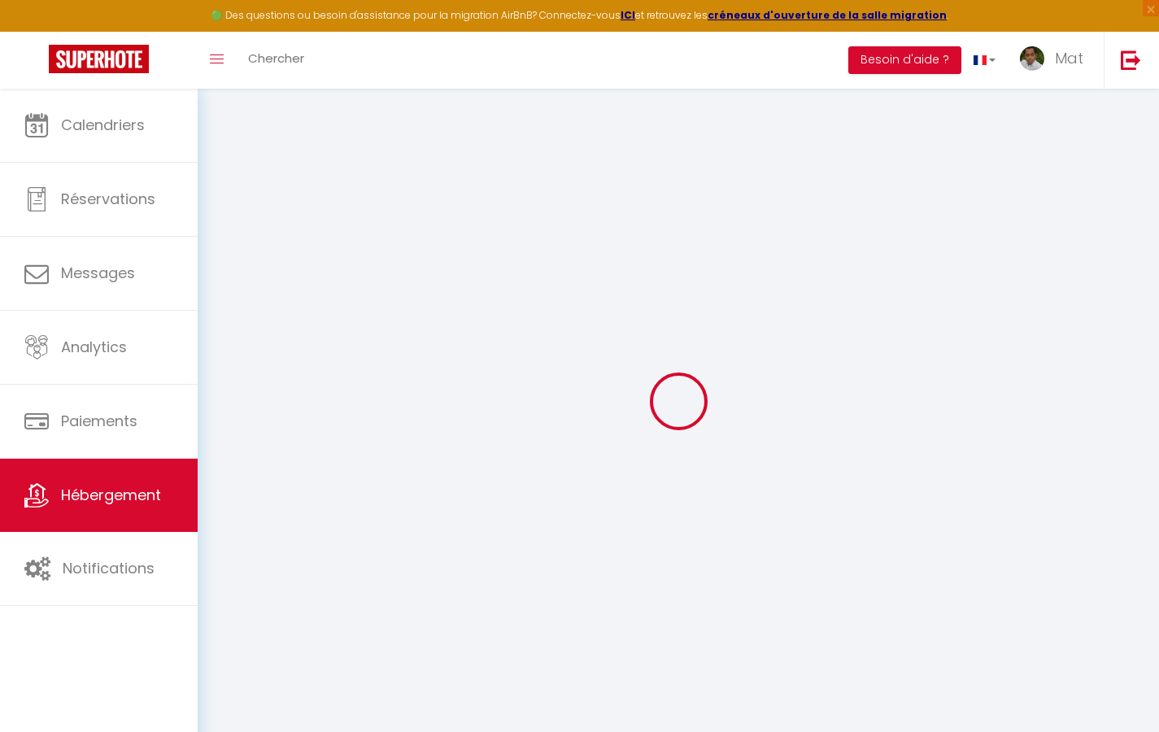
checkbox input "true"
checkbox input "false"
select select
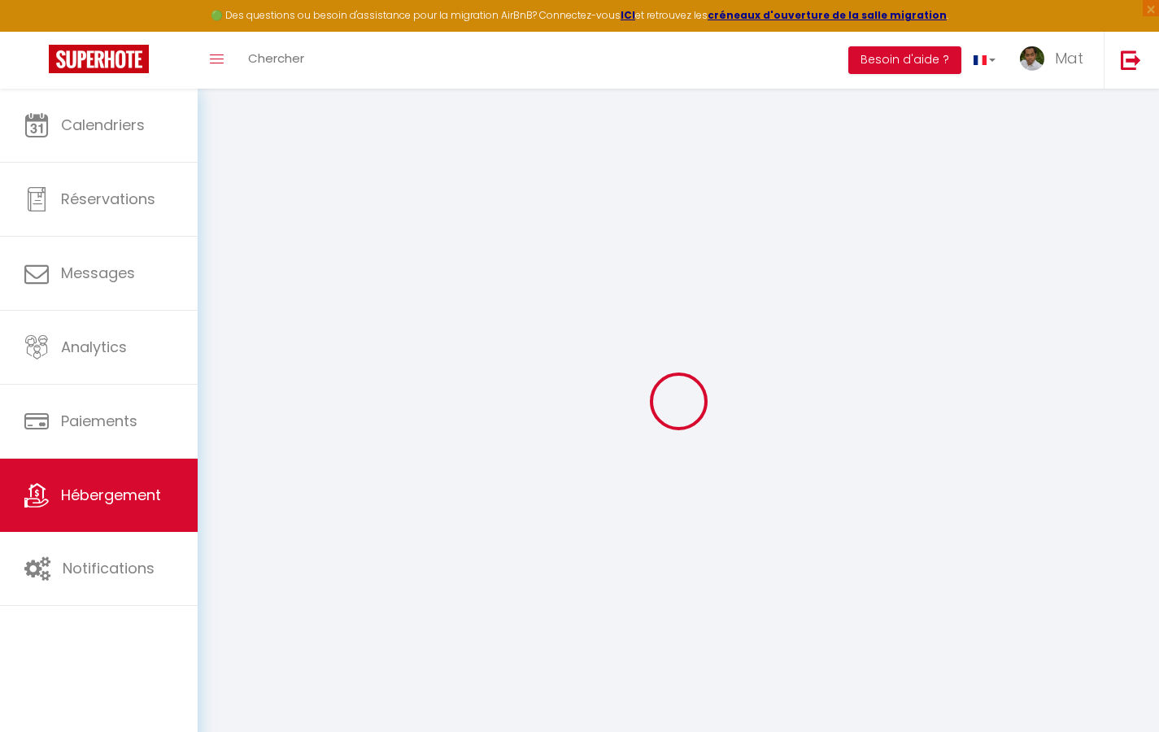
select select
checkbox input "true"
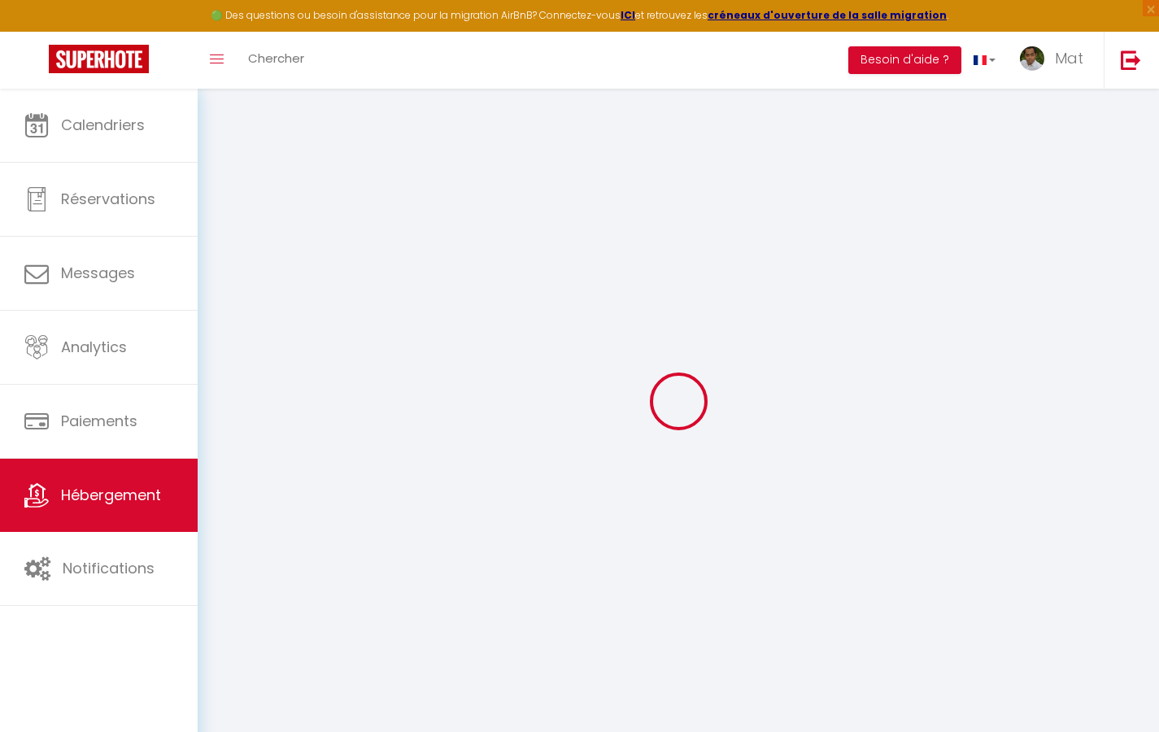
checkbox input "false"
checkbox input "true"
checkbox input "false"
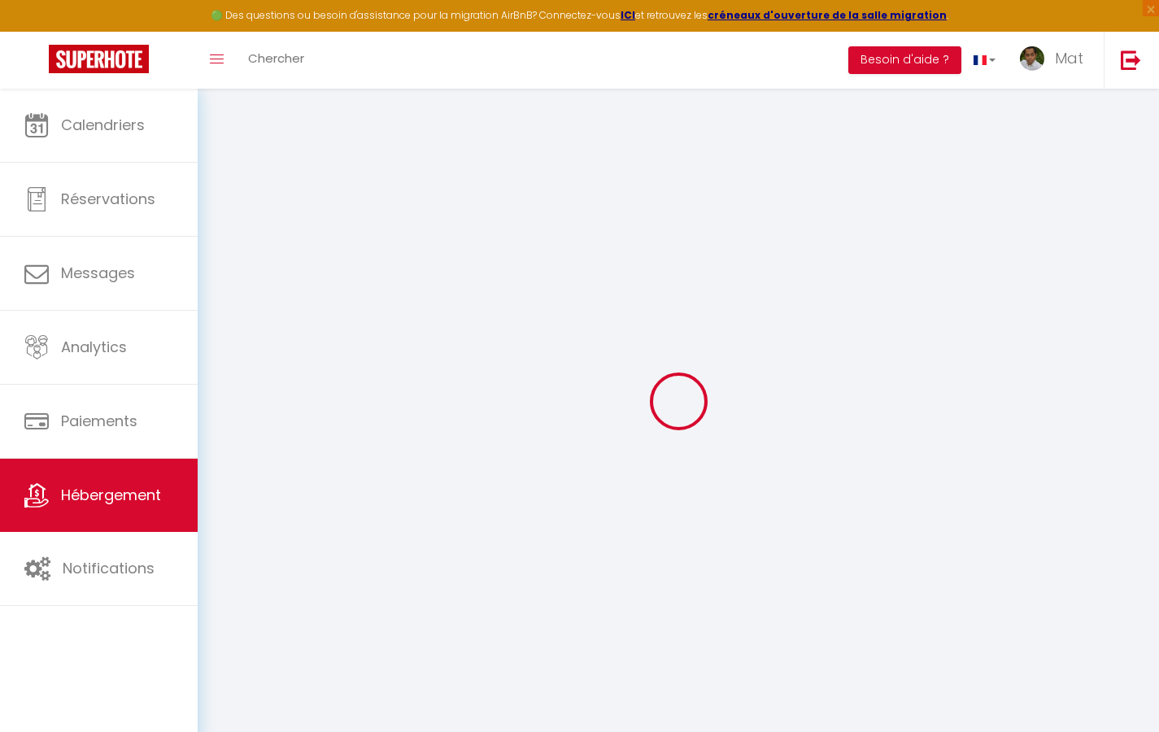
select select "17:00"
select select "23:30"
select select "10:00"
select select "30"
select select "120"
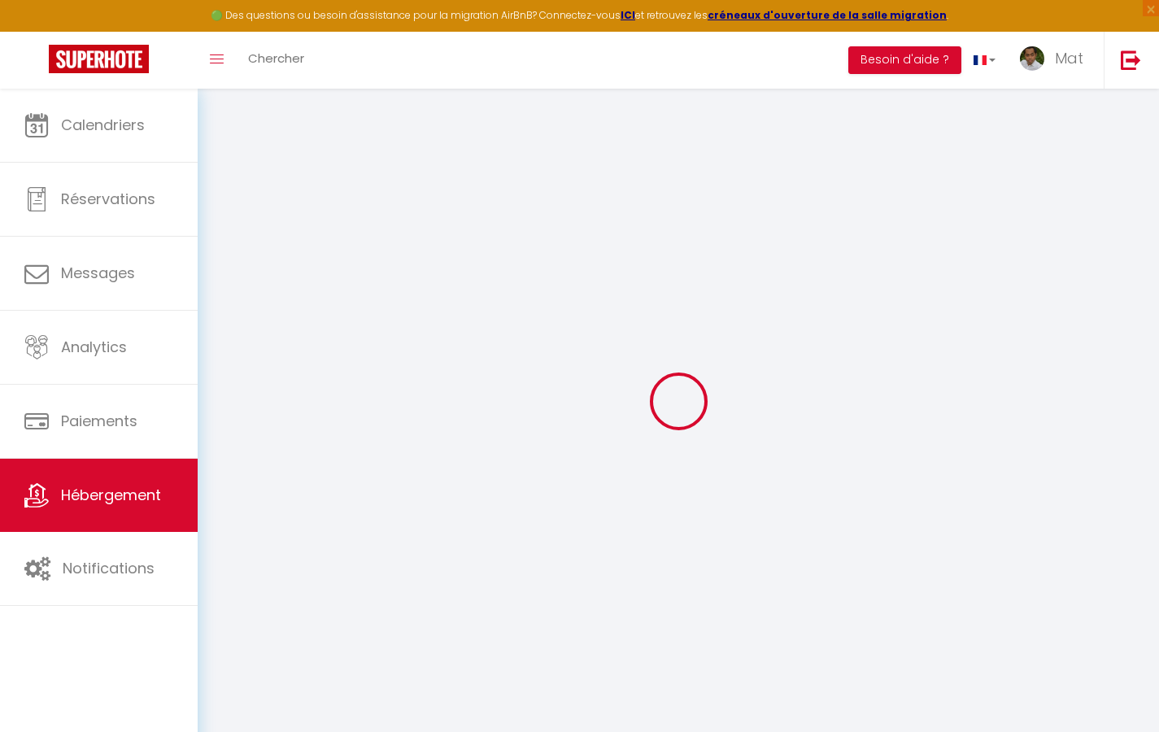
checkbox input "true"
